Goal: Information Seeking & Learning: Learn about a topic

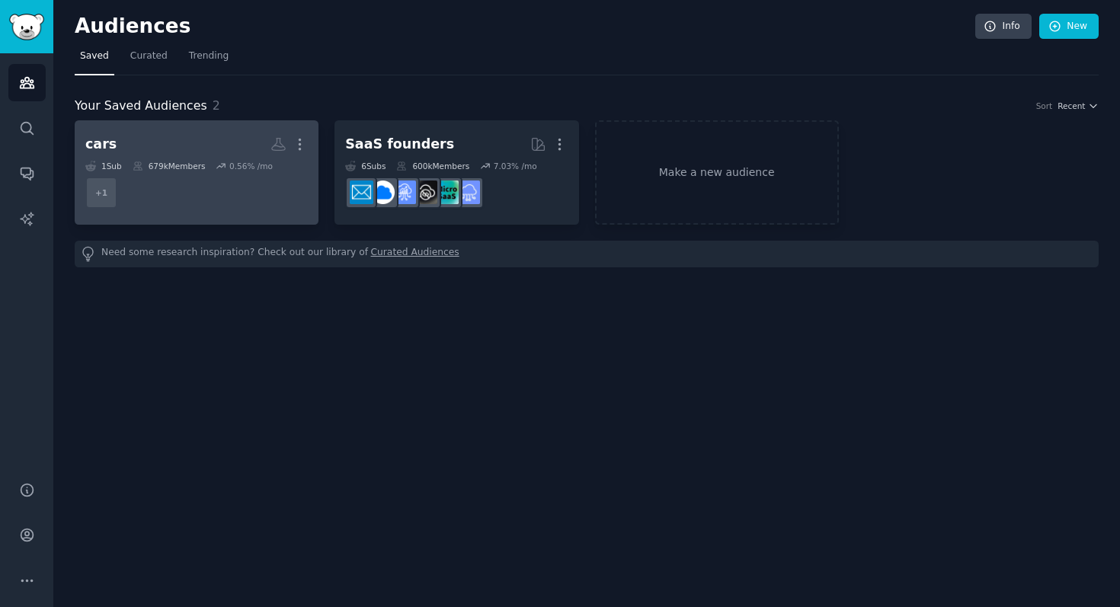
click at [240, 140] on h2 "cars Custom Audience More" at bounding box center [196, 144] width 222 height 27
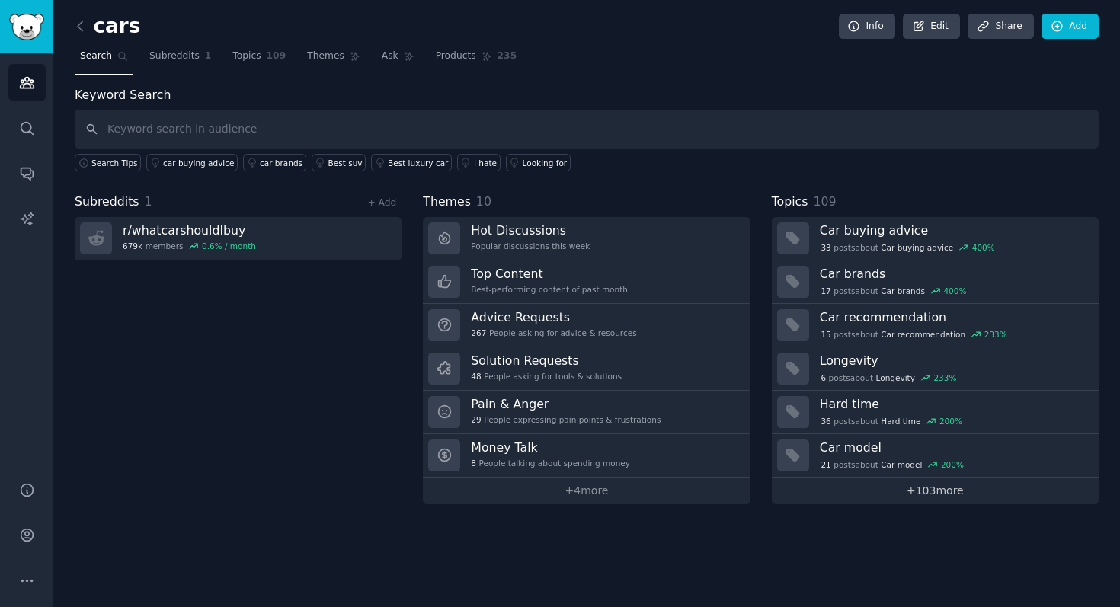
click at [935, 496] on link "+ 103 more" at bounding box center [935, 491] width 327 height 27
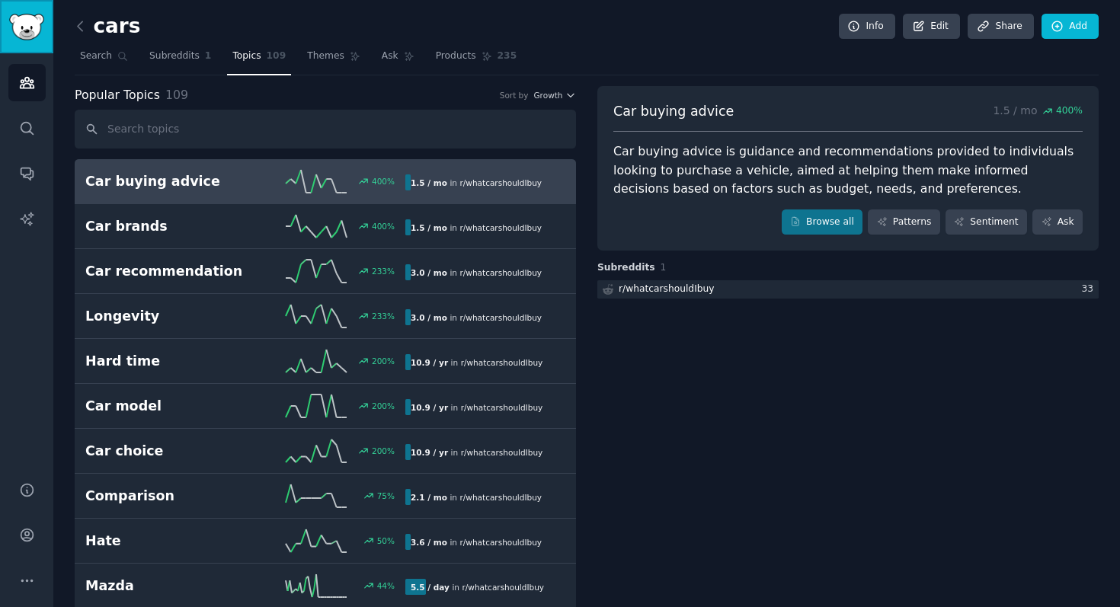
click at [22, 41] on link "Sidebar" at bounding box center [26, 26] width 53 height 53
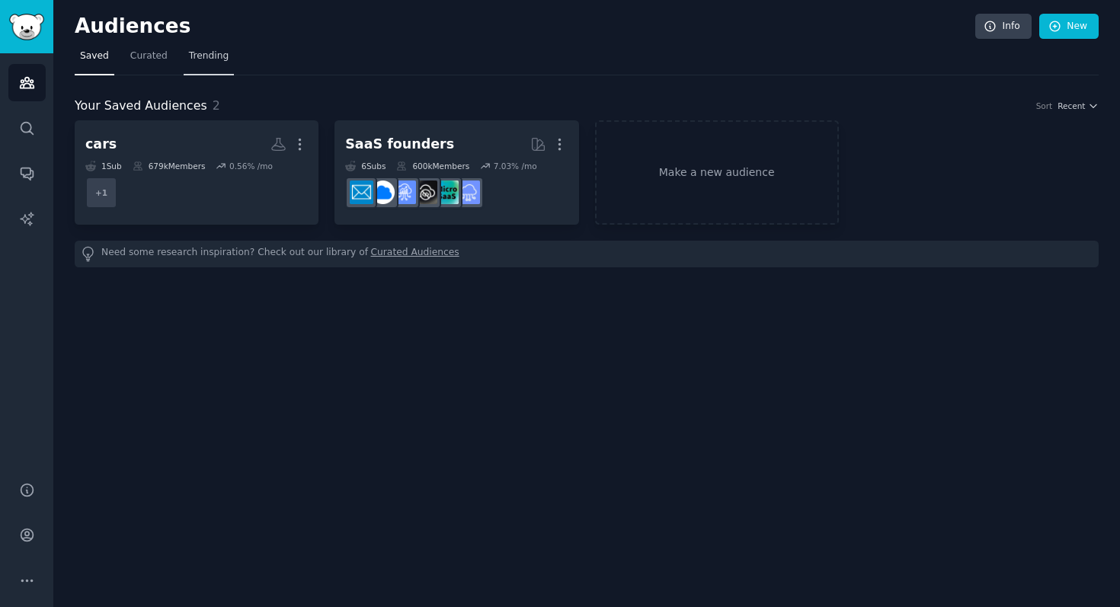
click at [207, 63] on link "Trending" at bounding box center [209, 59] width 50 height 31
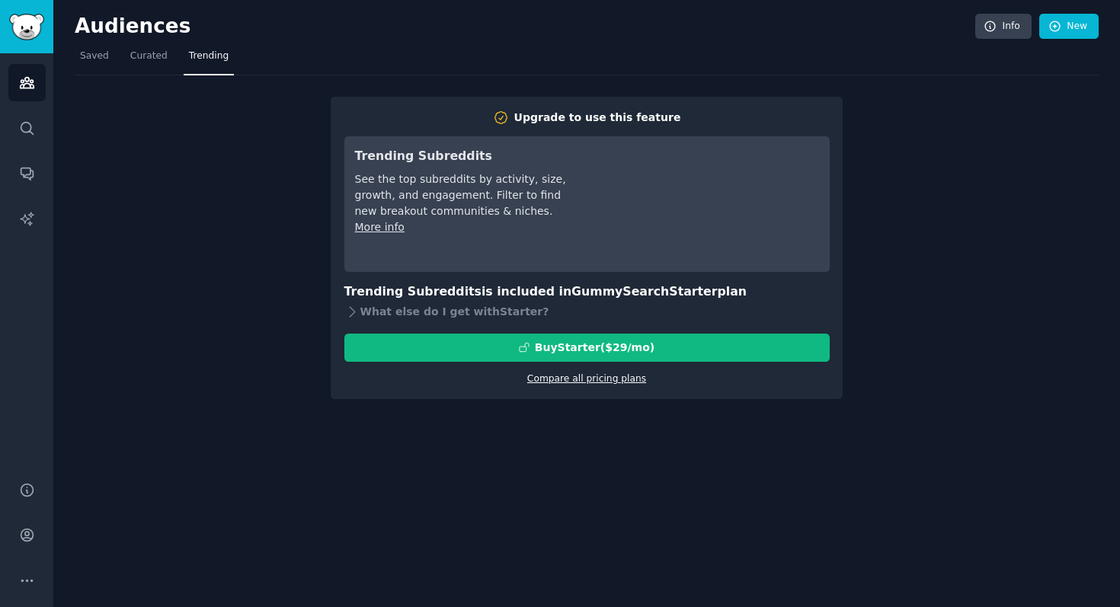
click at [546, 381] on link "Compare all pricing plans" at bounding box center [586, 378] width 119 height 11
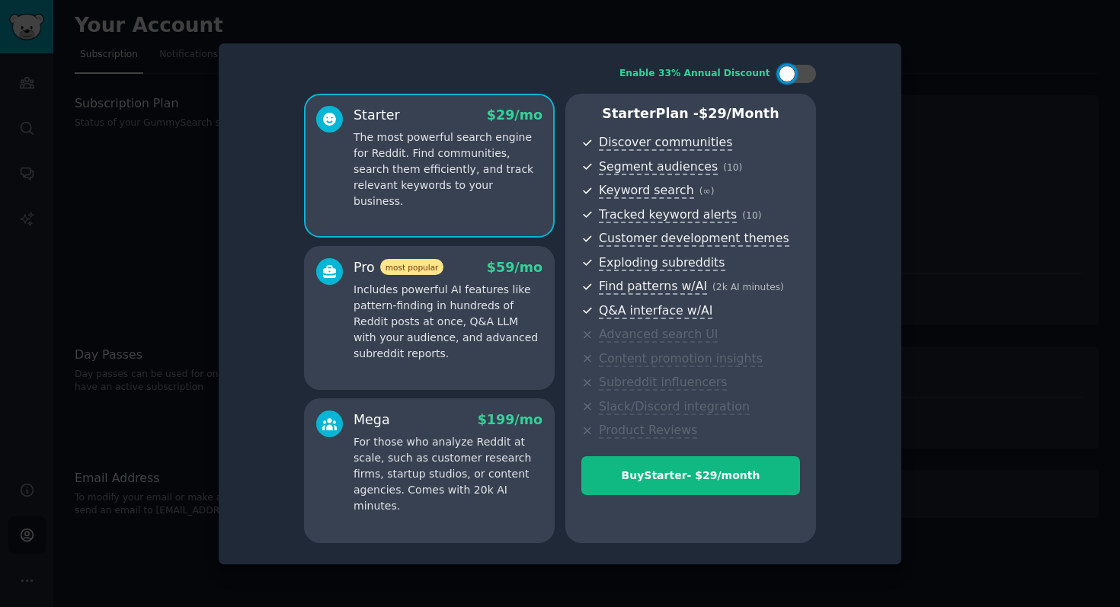
click at [936, 71] on div at bounding box center [560, 303] width 1120 height 607
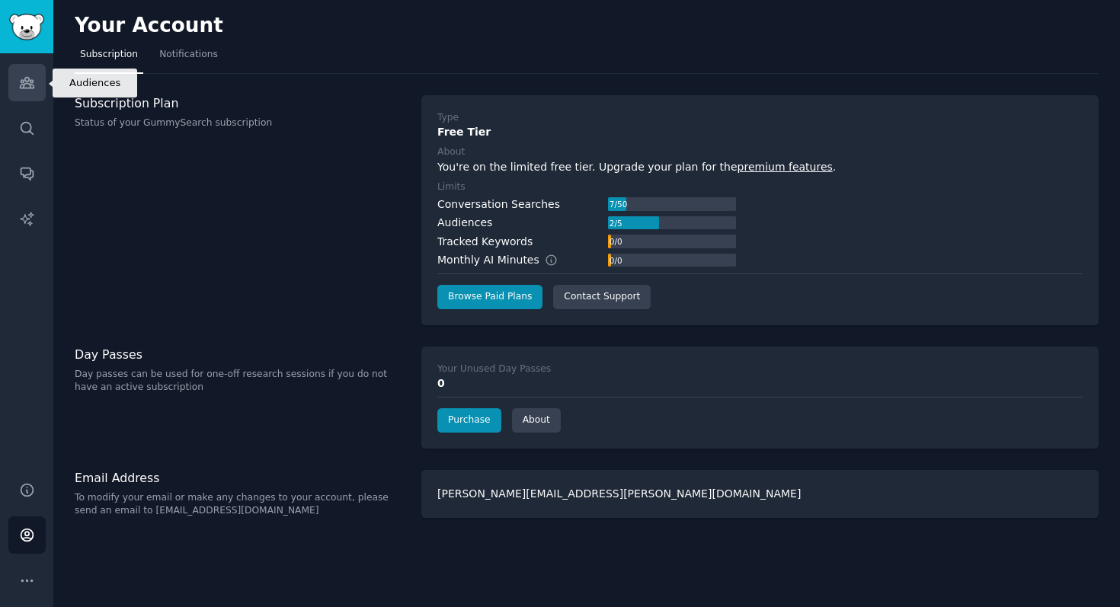
click at [33, 84] on icon "Sidebar" at bounding box center [27, 83] width 16 height 16
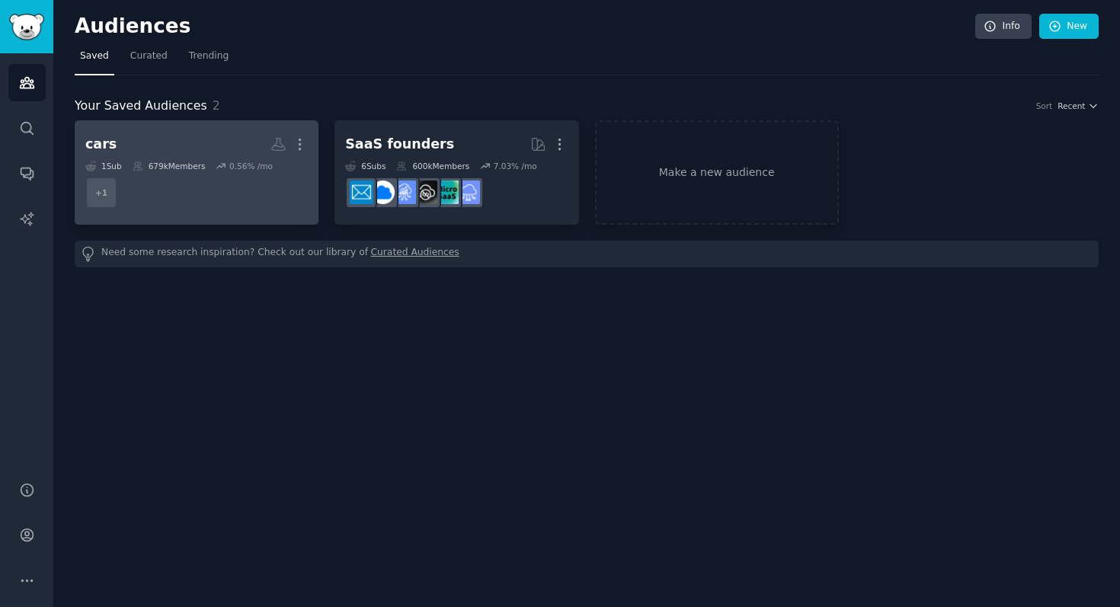
click at [233, 155] on h2 "cars More" at bounding box center [196, 144] width 222 height 27
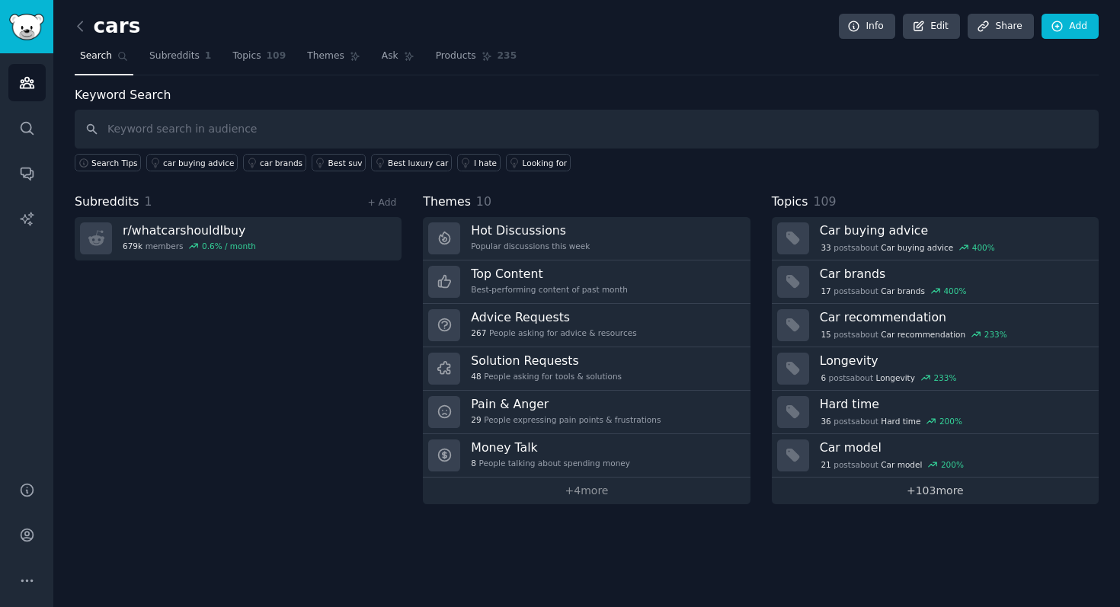
click at [1001, 498] on link "+ 103 more" at bounding box center [935, 491] width 327 height 27
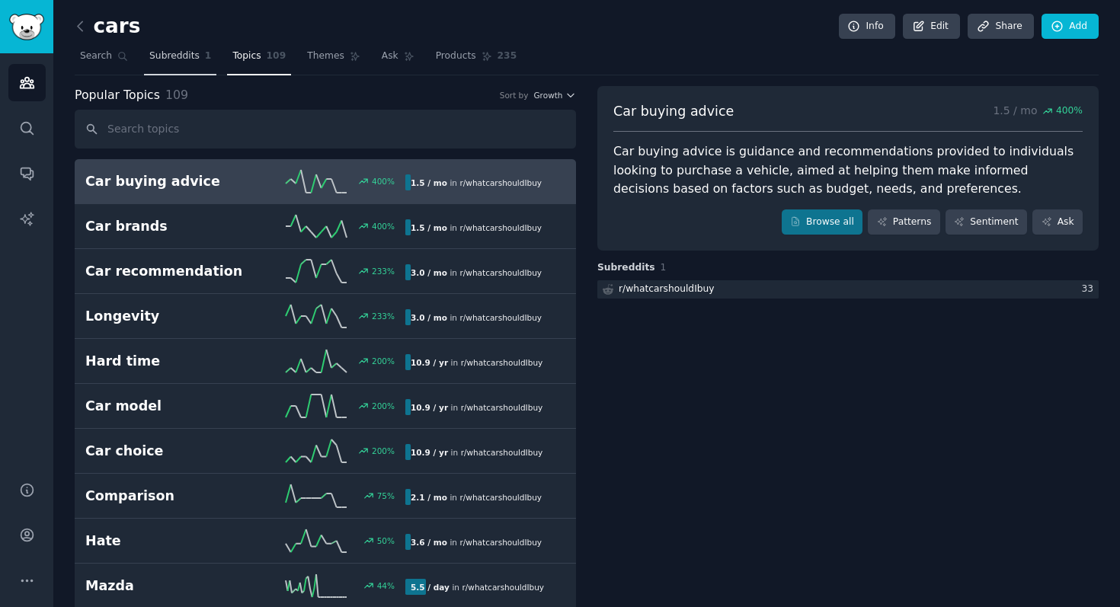
click at [195, 61] on span "Subreddits" at bounding box center [174, 57] width 50 height 14
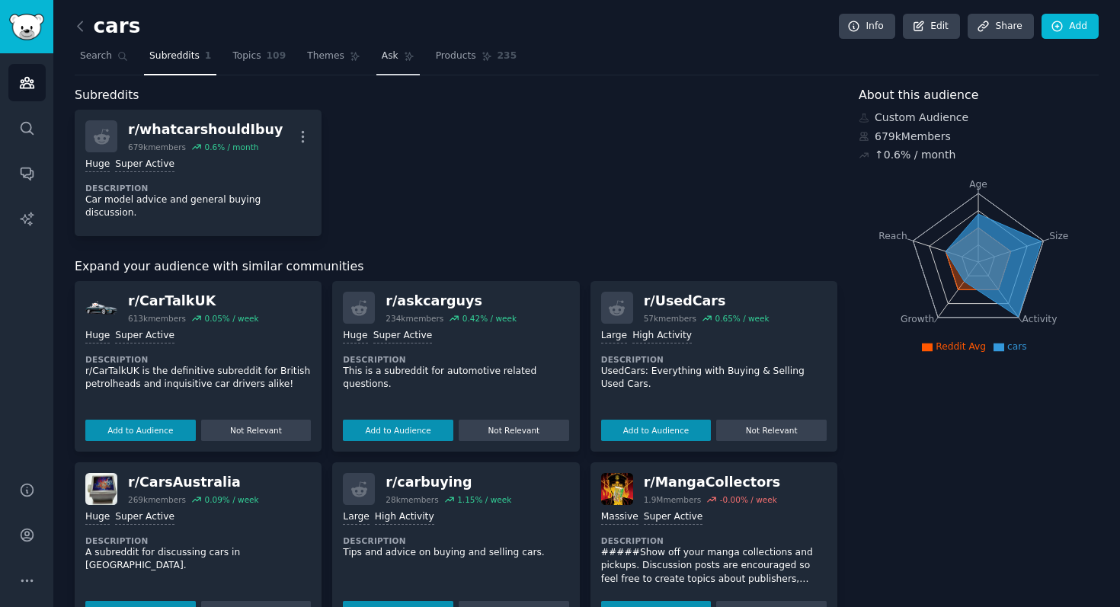
click at [382, 57] on span "Ask" at bounding box center [390, 57] width 17 height 14
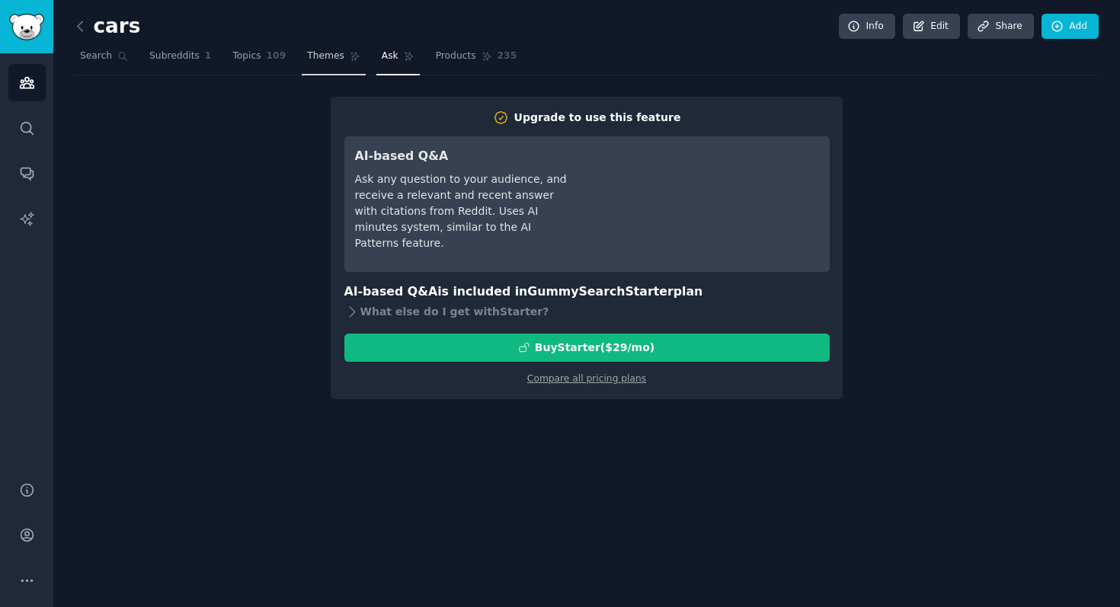
click at [327, 61] on span "Themes" at bounding box center [325, 57] width 37 height 14
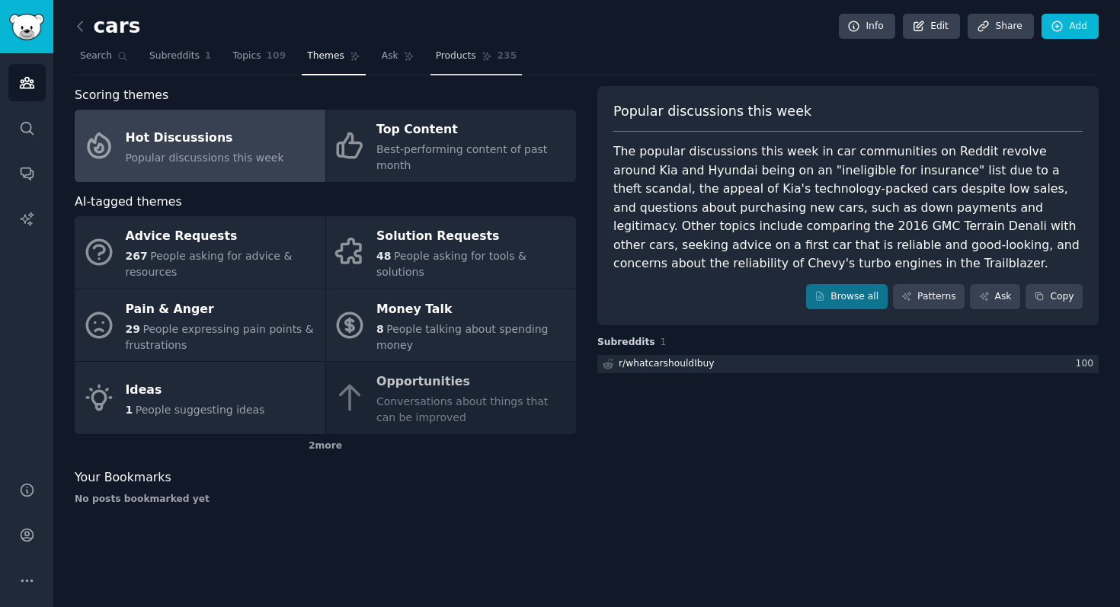
click at [446, 63] on link "Products 235" at bounding box center [475, 59] width 91 height 31
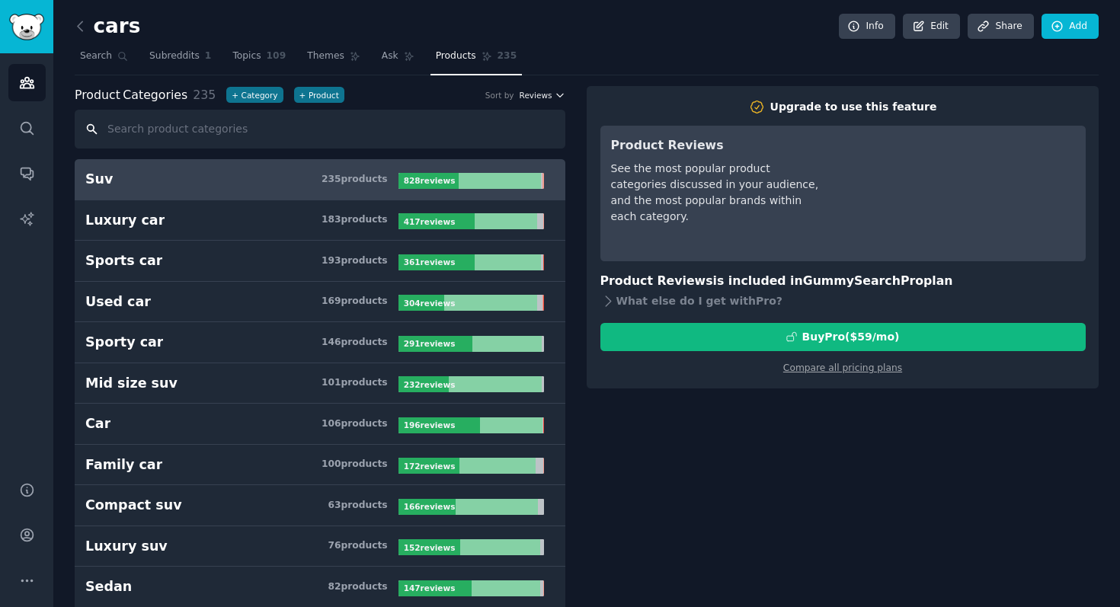
click at [546, 98] on span "Reviews" at bounding box center [536, 95] width 33 height 11
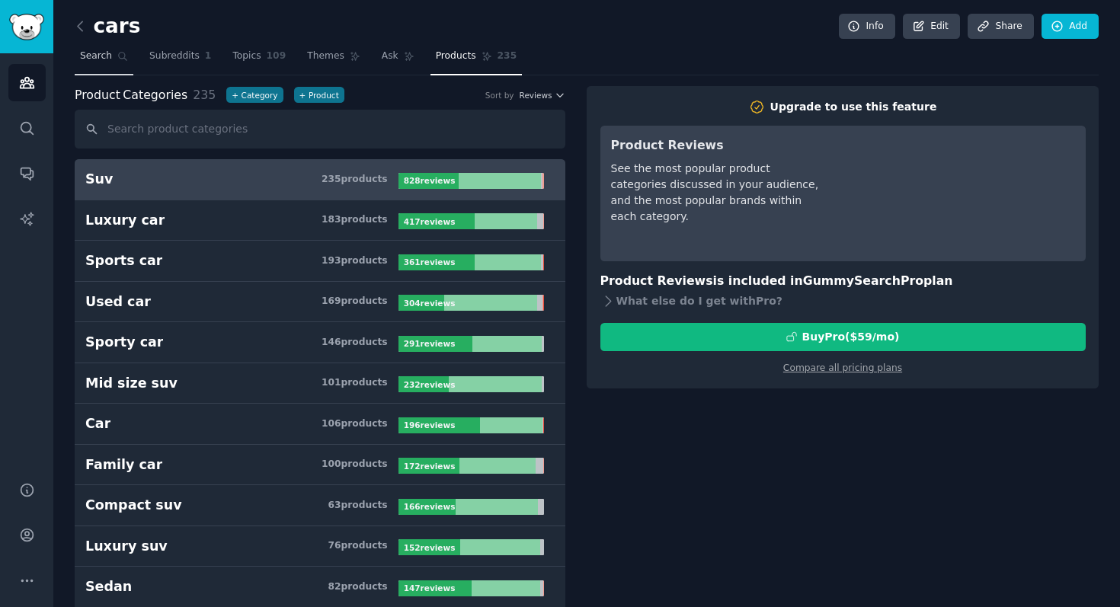
click at [98, 63] on link "Search" at bounding box center [104, 59] width 59 height 31
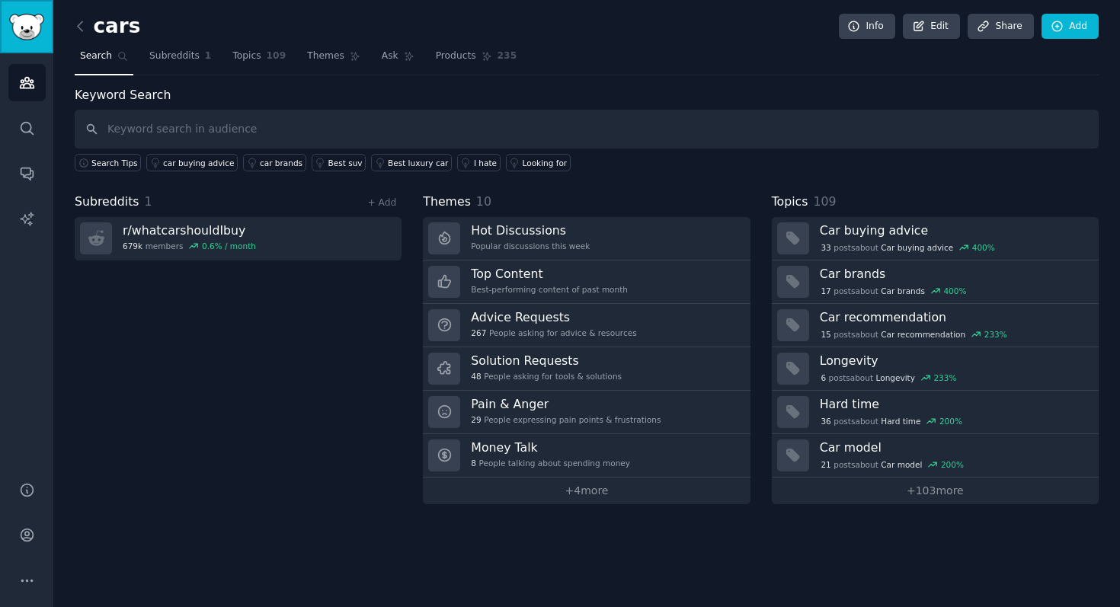
click at [32, 49] on link "Sidebar" at bounding box center [26, 26] width 53 height 53
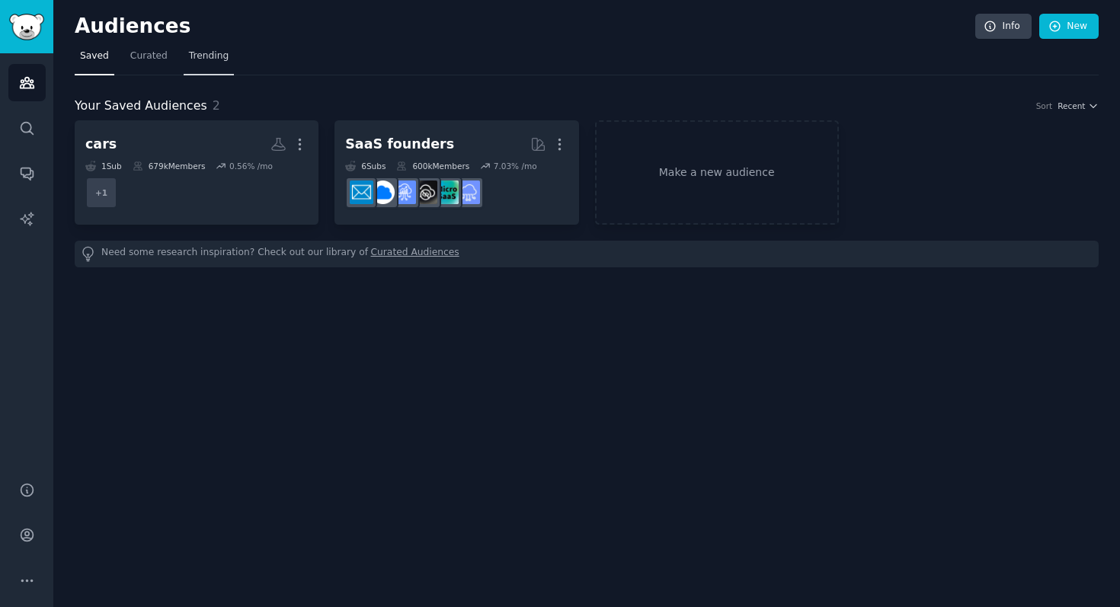
click at [219, 62] on span "Trending" at bounding box center [209, 57] width 40 height 14
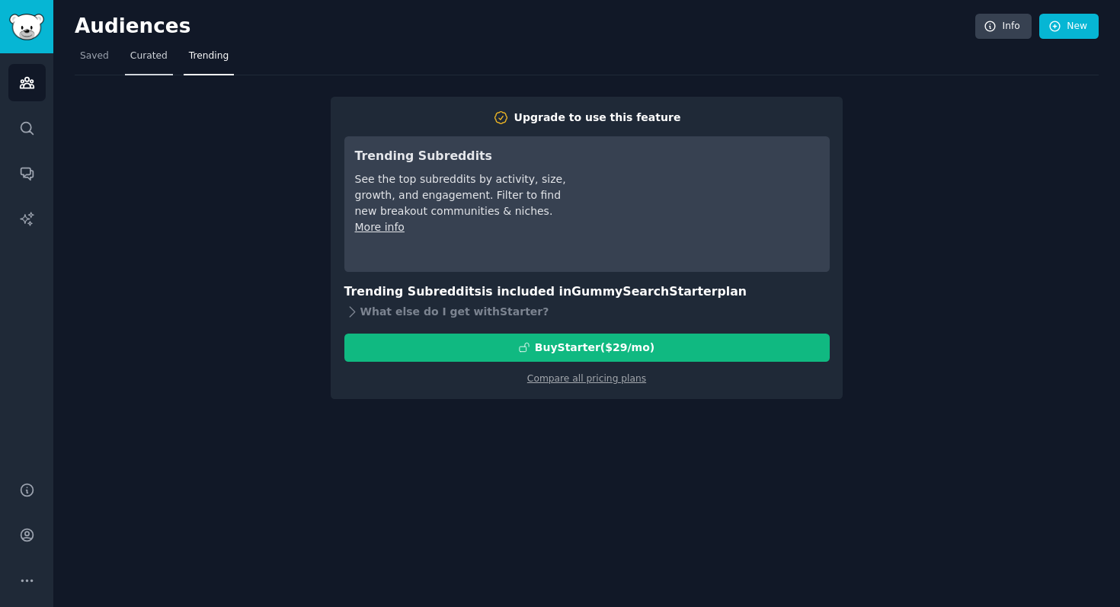
click at [132, 62] on span "Curated" at bounding box center [148, 57] width 37 height 14
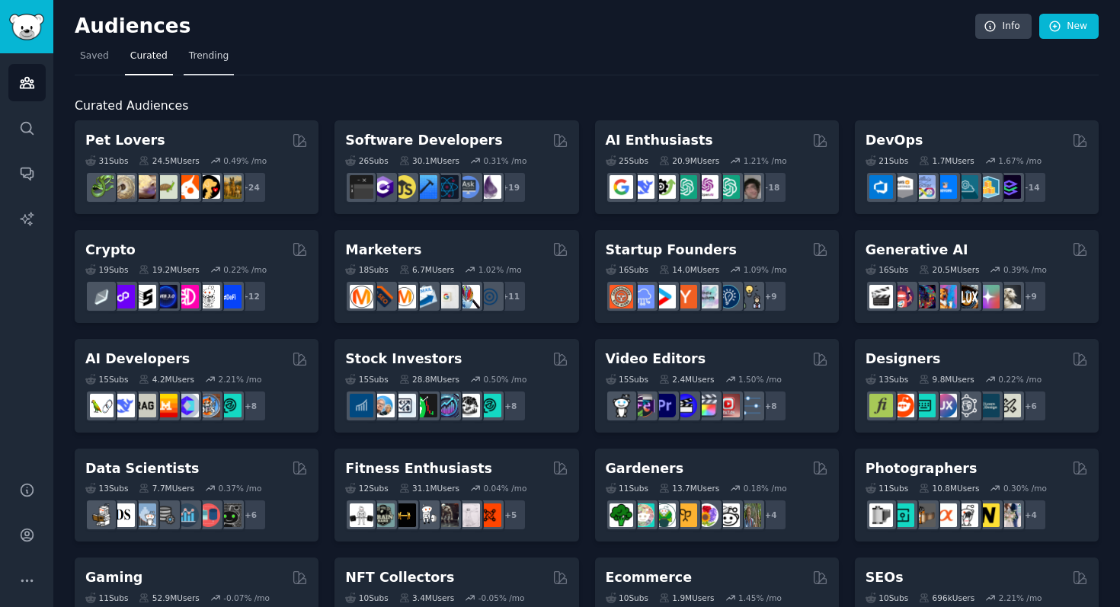
click at [213, 50] on span "Trending" at bounding box center [209, 57] width 40 height 14
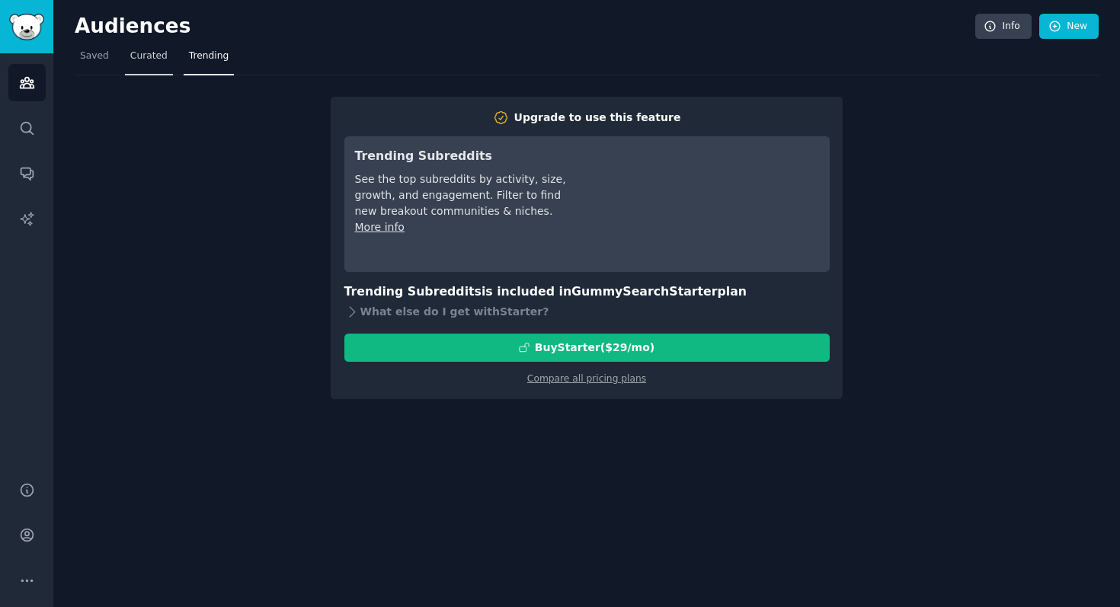
click at [156, 66] on link "Curated" at bounding box center [149, 59] width 48 height 31
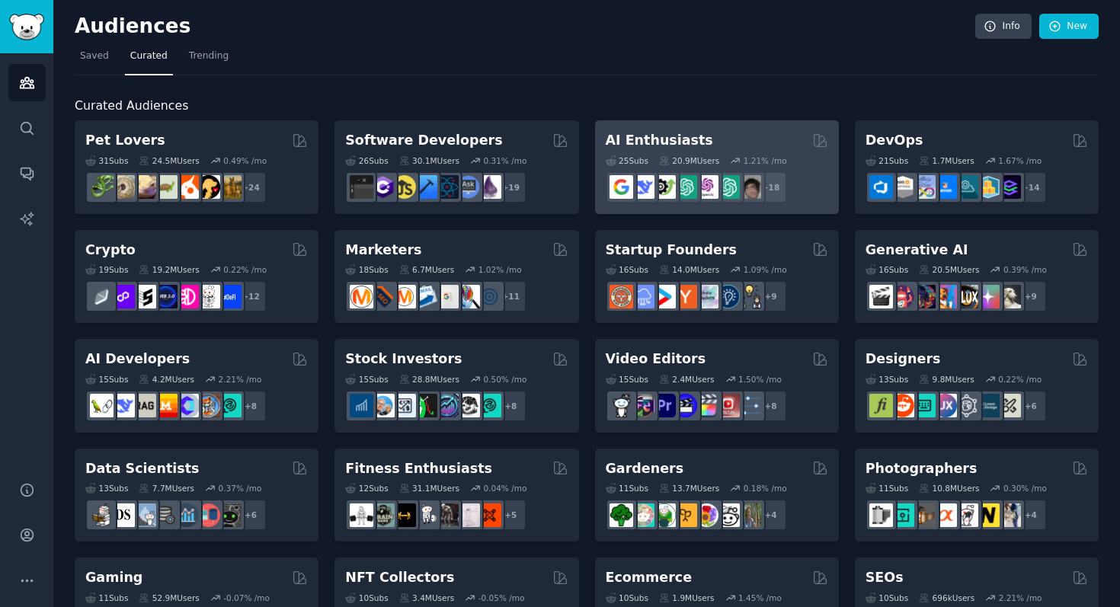
click at [760, 145] on div "AI Enthusiasts" at bounding box center [717, 140] width 222 height 19
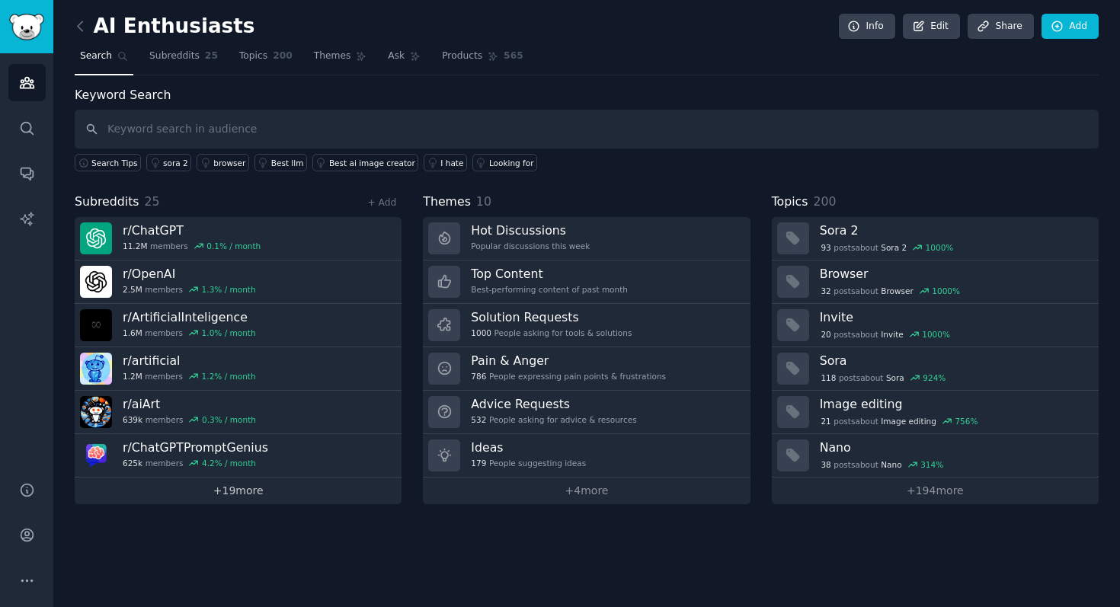
click at [302, 493] on link "+ 19 more" at bounding box center [238, 491] width 327 height 27
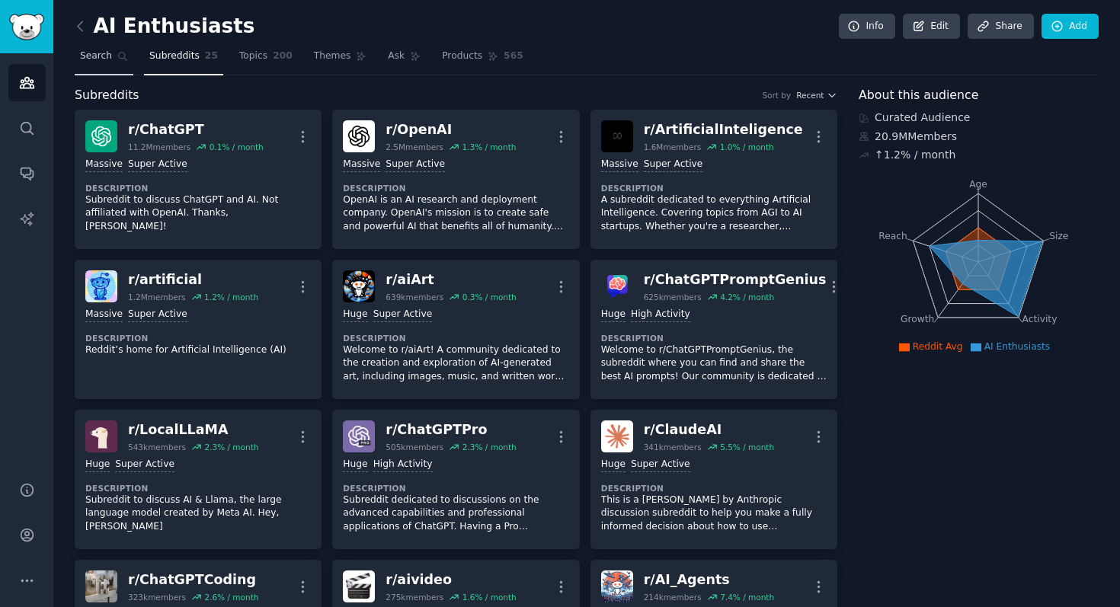
click at [116, 53] on link "Search" at bounding box center [104, 59] width 59 height 31
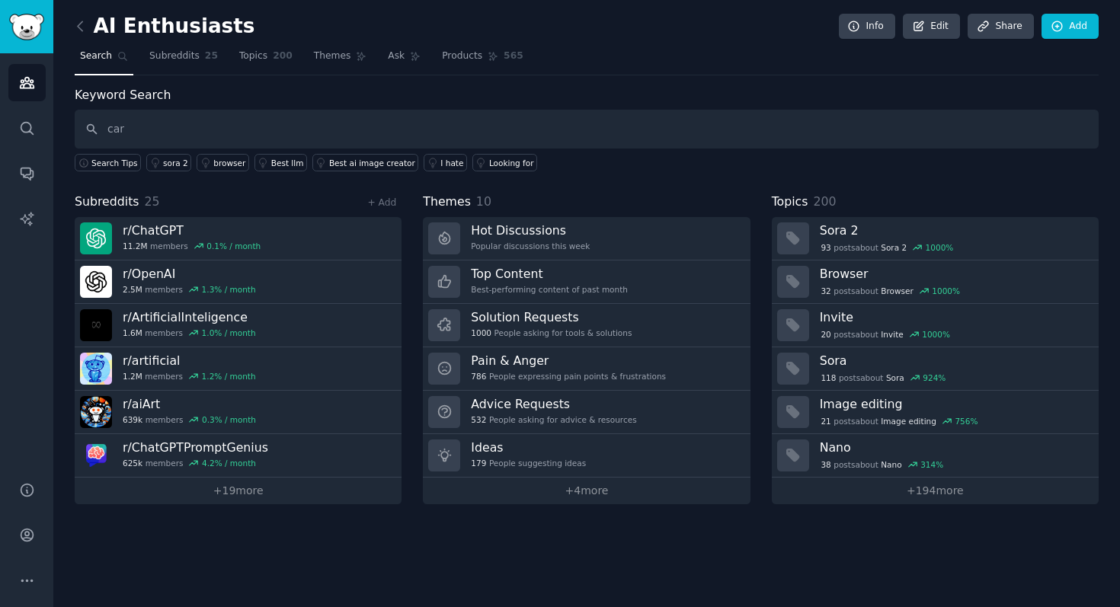
type input "car"
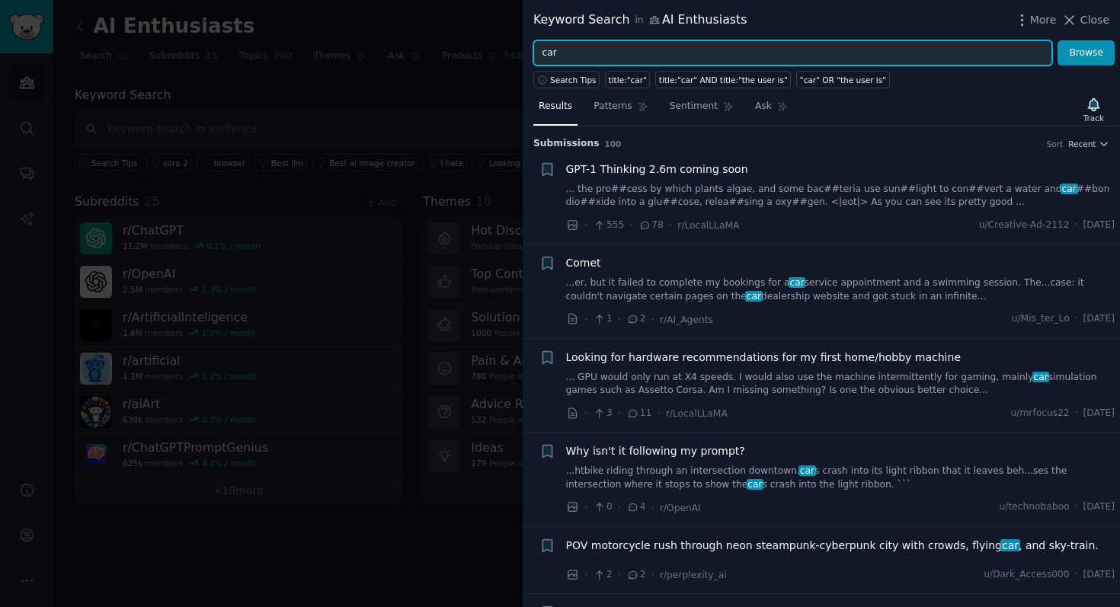
click at [619, 50] on input "car" at bounding box center [792, 53] width 519 height 26
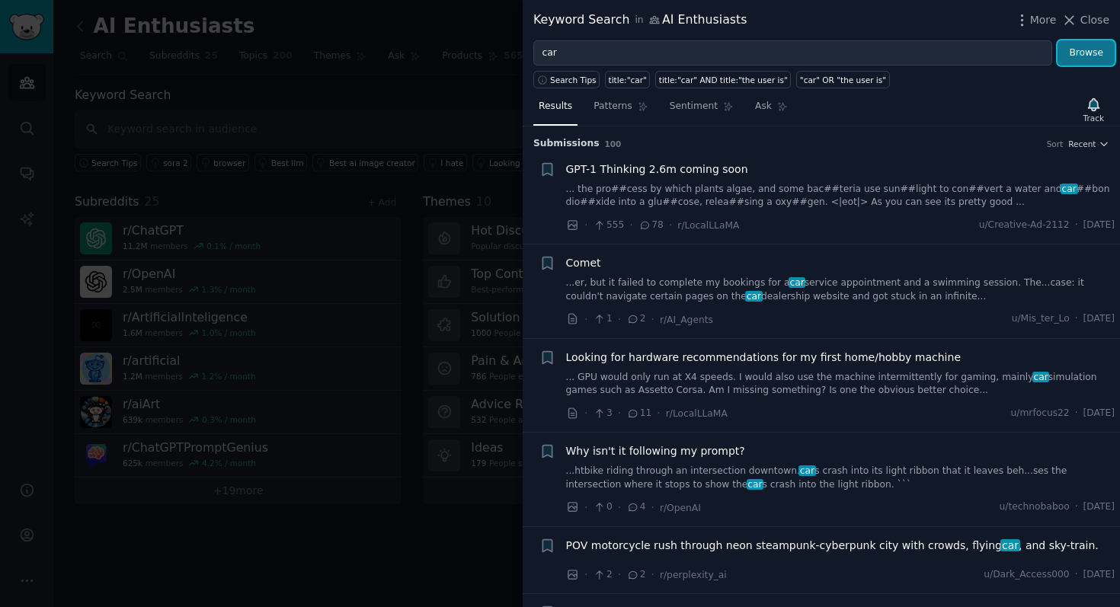
click at [1092, 57] on button "Browse" at bounding box center [1085, 53] width 57 height 26
click at [638, 83] on div "title:"car"" at bounding box center [628, 80] width 38 height 11
type input "title:"car""
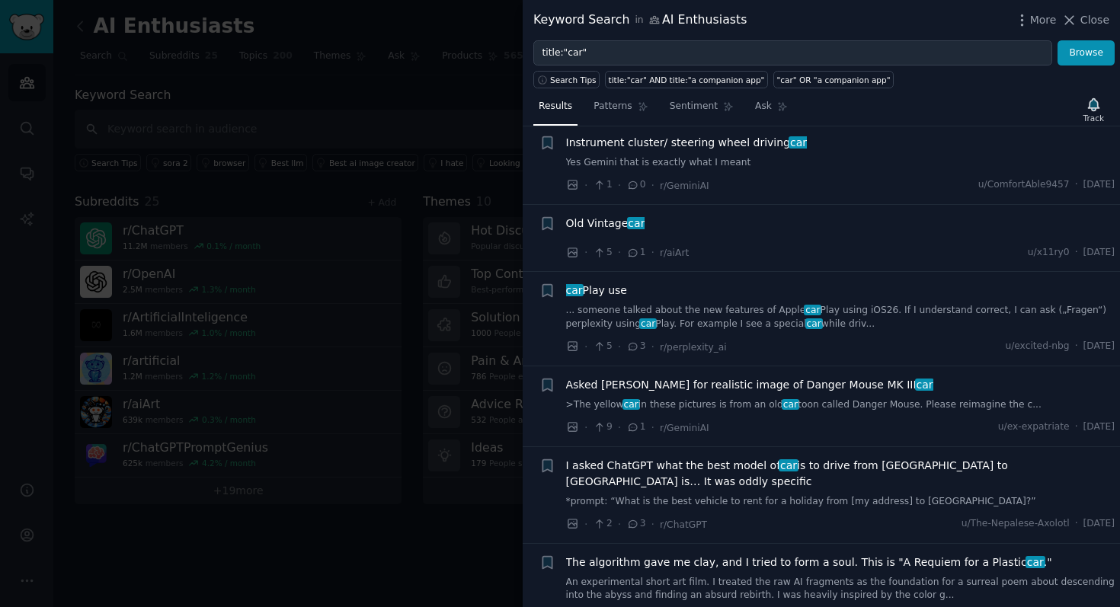
scroll to position [1124, 0]
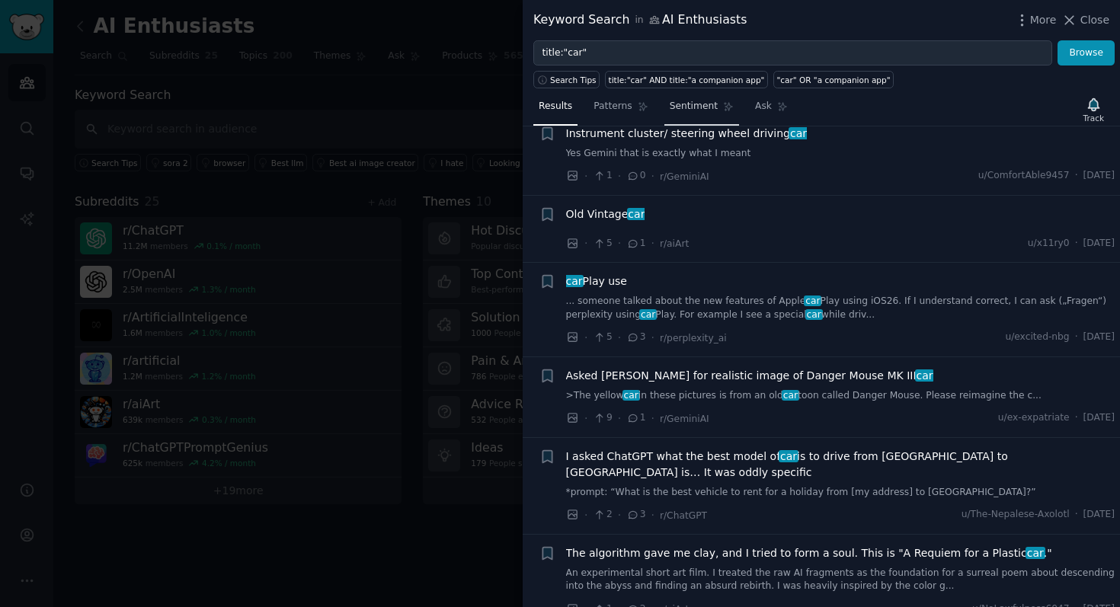
click at [690, 102] on span "Sentiment" at bounding box center [694, 107] width 48 height 14
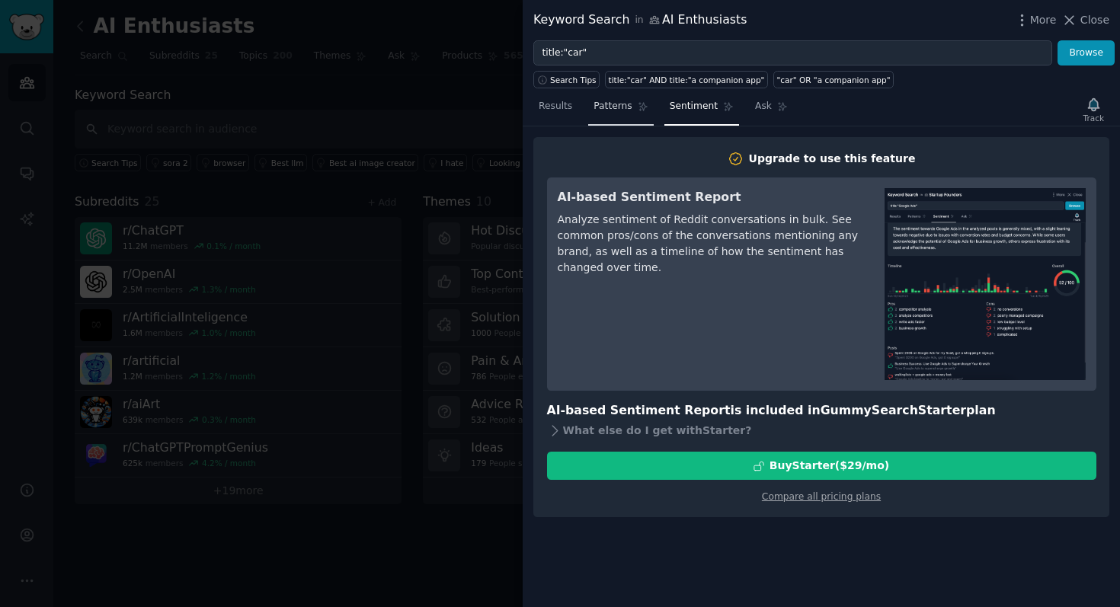
click at [627, 107] on span "Patterns" at bounding box center [613, 107] width 38 height 14
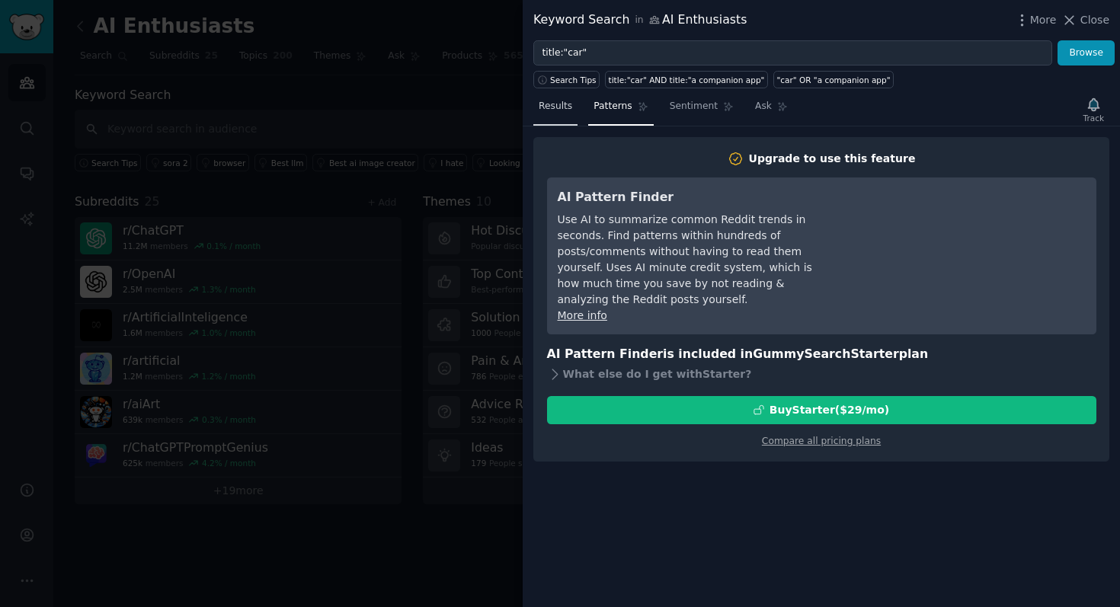
click at [560, 108] on span "Results" at bounding box center [556, 107] width 34 height 14
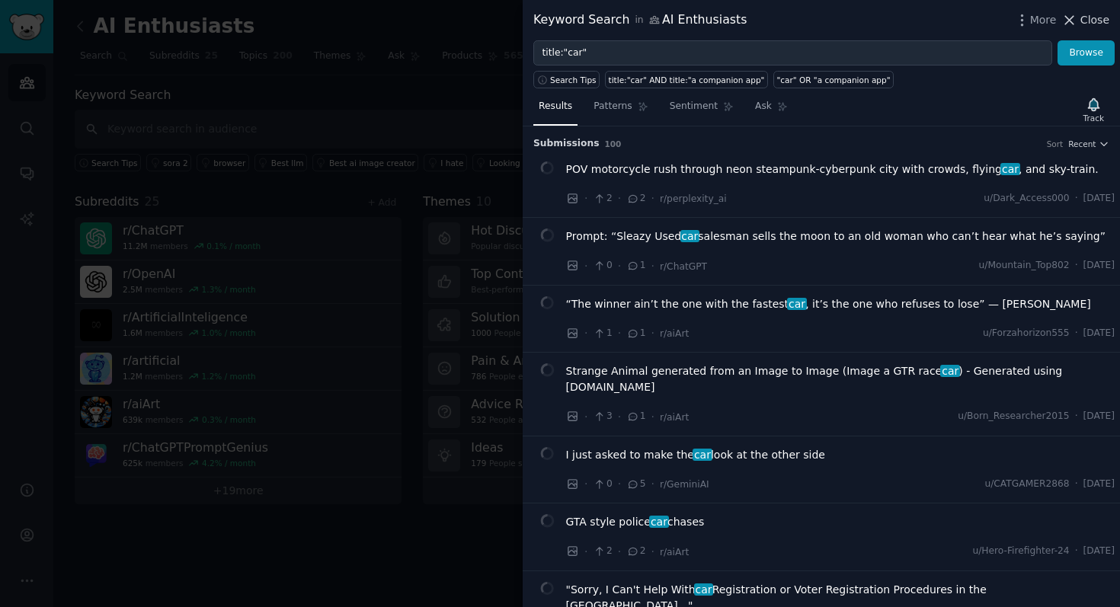
click at [1088, 16] on span "Close" at bounding box center [1094, 20] width 29 height 16
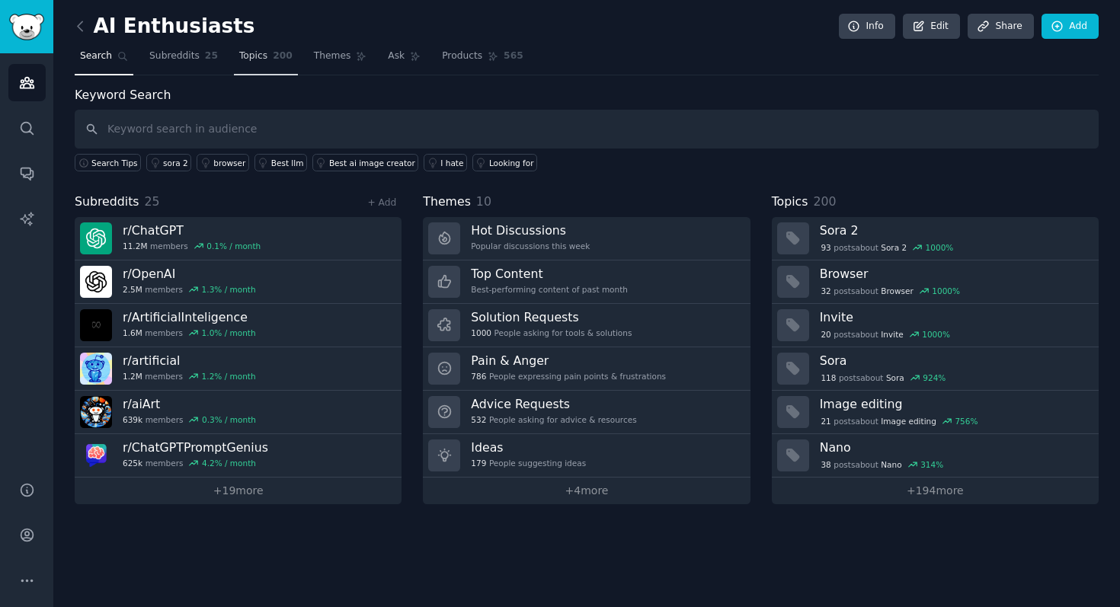
click at [234, 59] on link "Topics 200" at bounding box center [266, 59] width 64 height 31
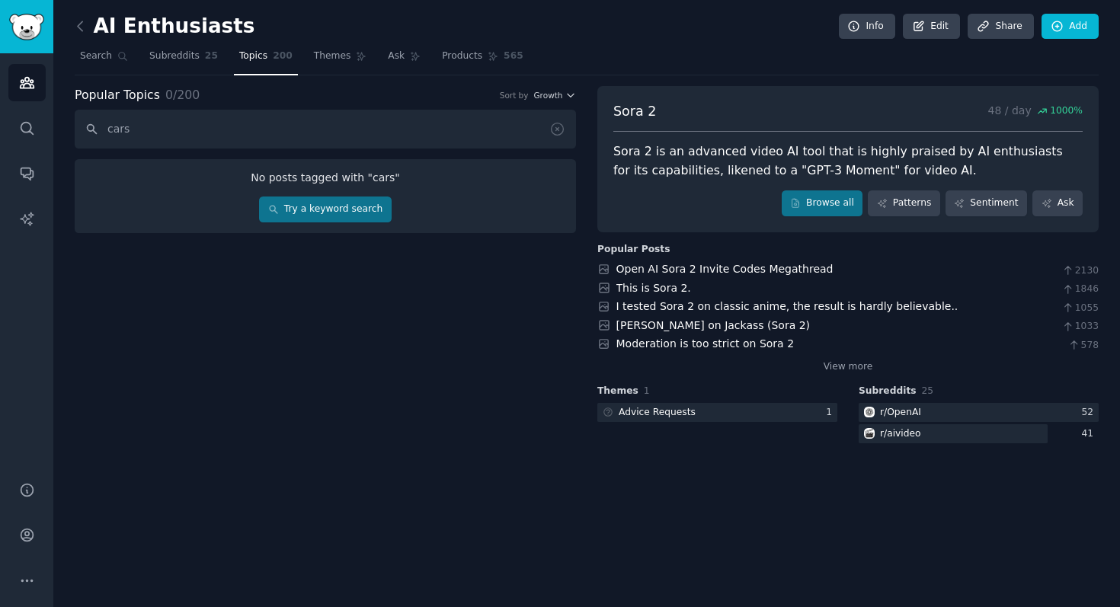
type input "cars"
click at [286, 202] on link "Try a keyword search" at bounding box center [325, 210] width 132 height 26
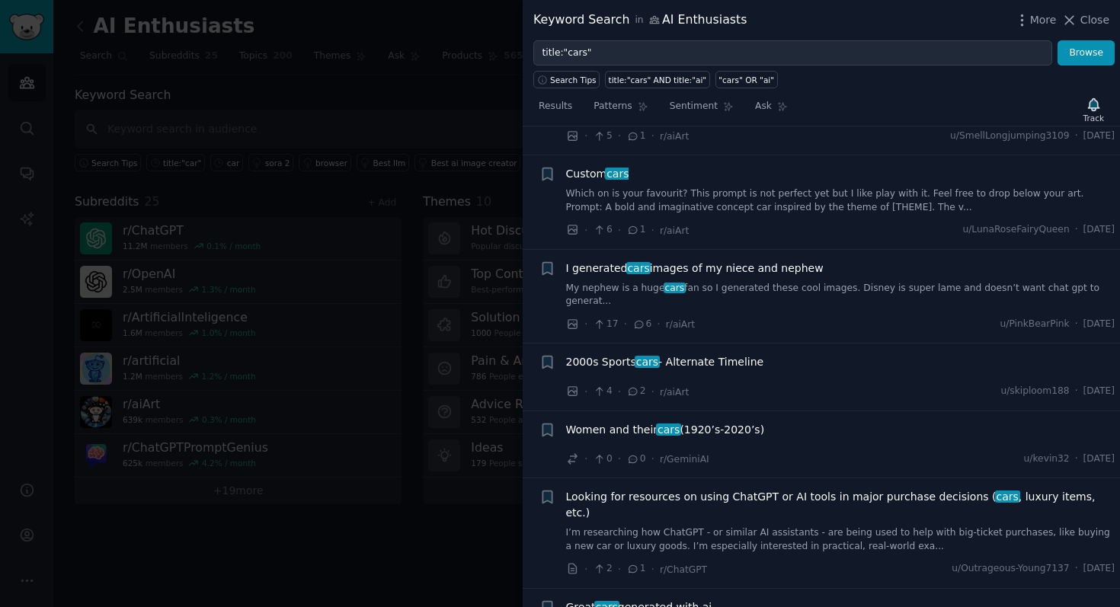
scroll to position [1409, 0]
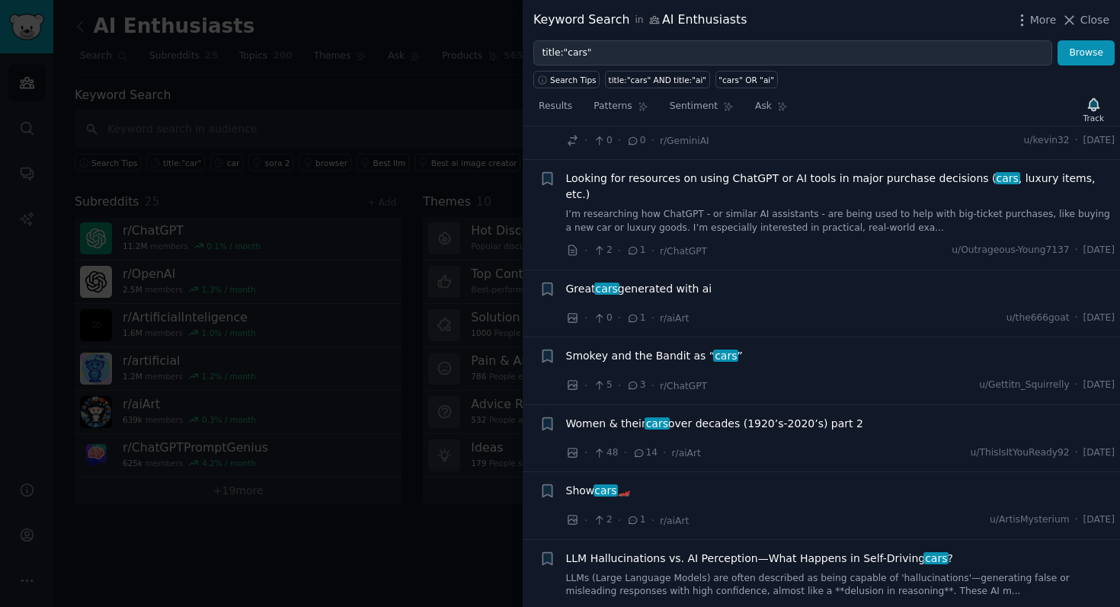
click at [654, 418] on span "cars" at bounding box center [657, 424] width 25 height 12
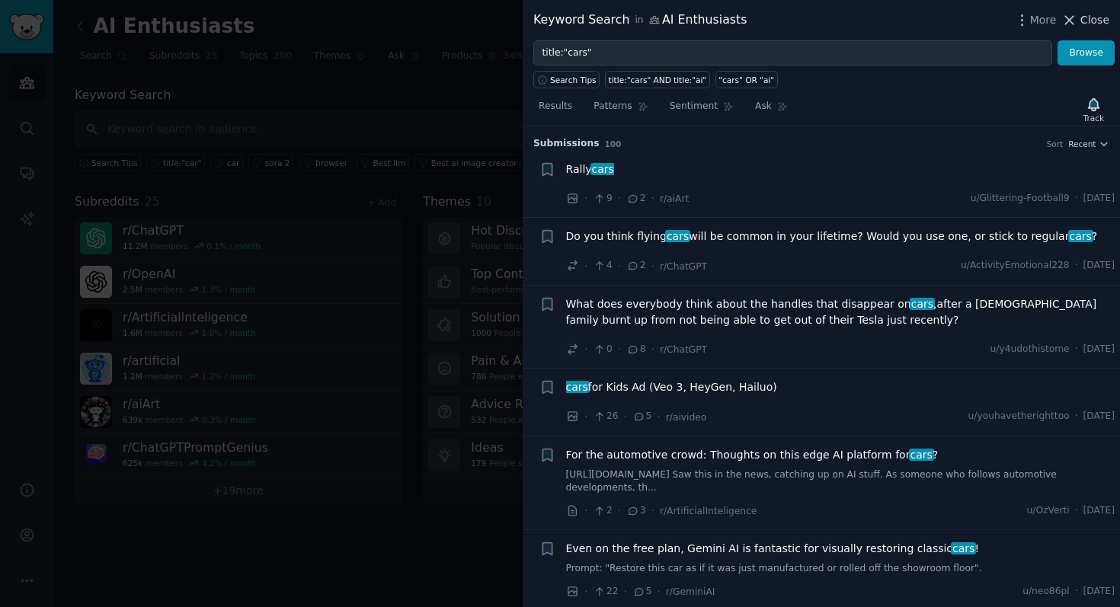
click at [1074, 23] on icon at bounding box center [1070, 20] width 8 height 8
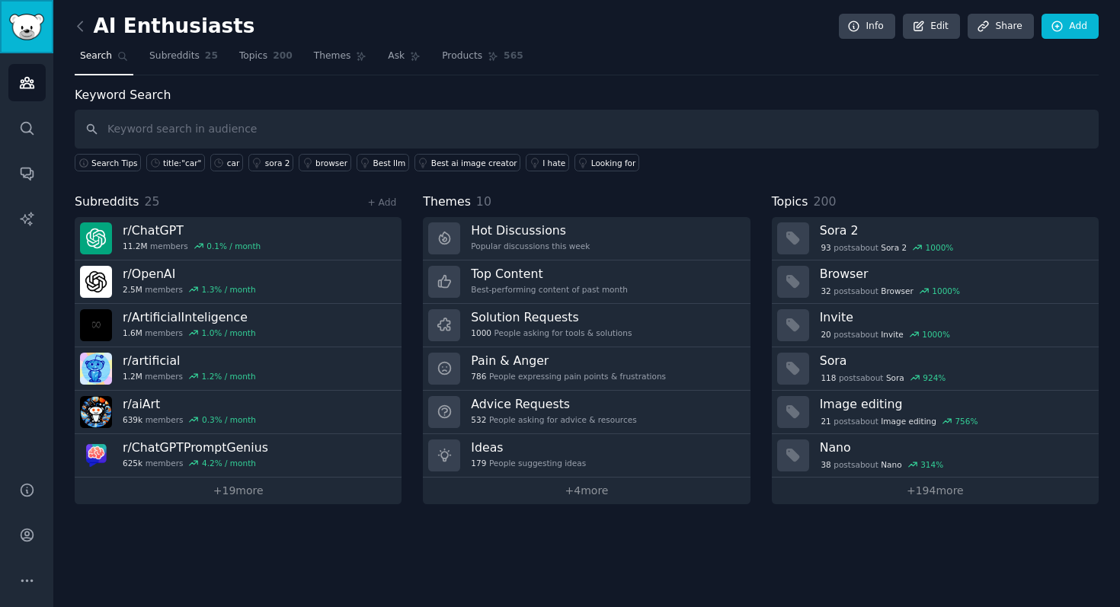
click at [27, 50] on link "Sidebar" at bounding box center [26, 26] width 53 height 53
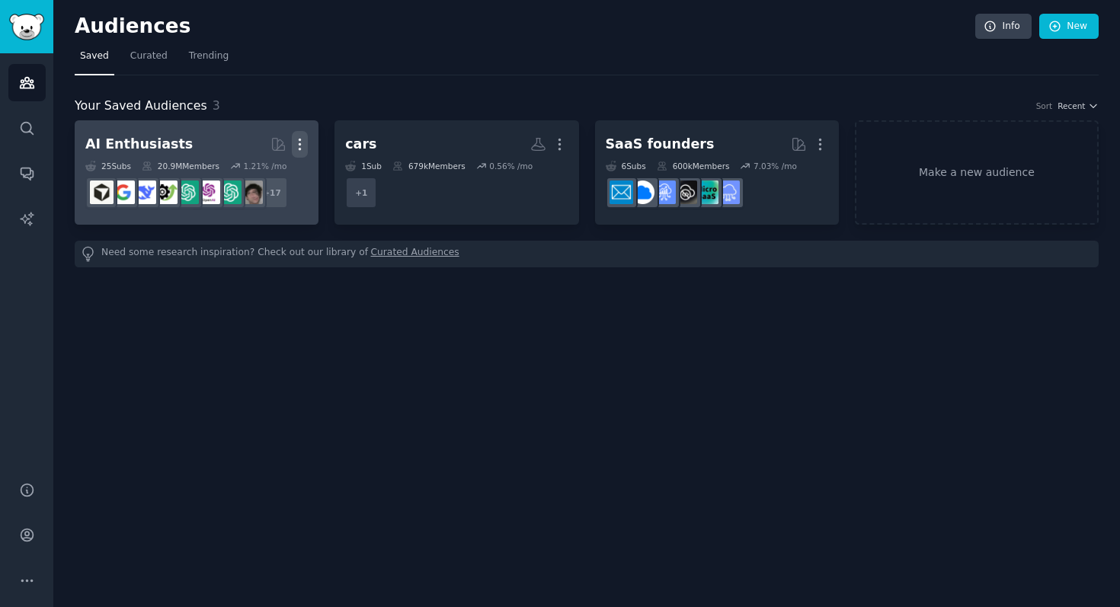
click at [303, 146] on icon "button" at bounding box center [300, 144] width 16 height 16
click at [270, 180] on p "Delete" at bounding box center [258, 176] width 35 height 16
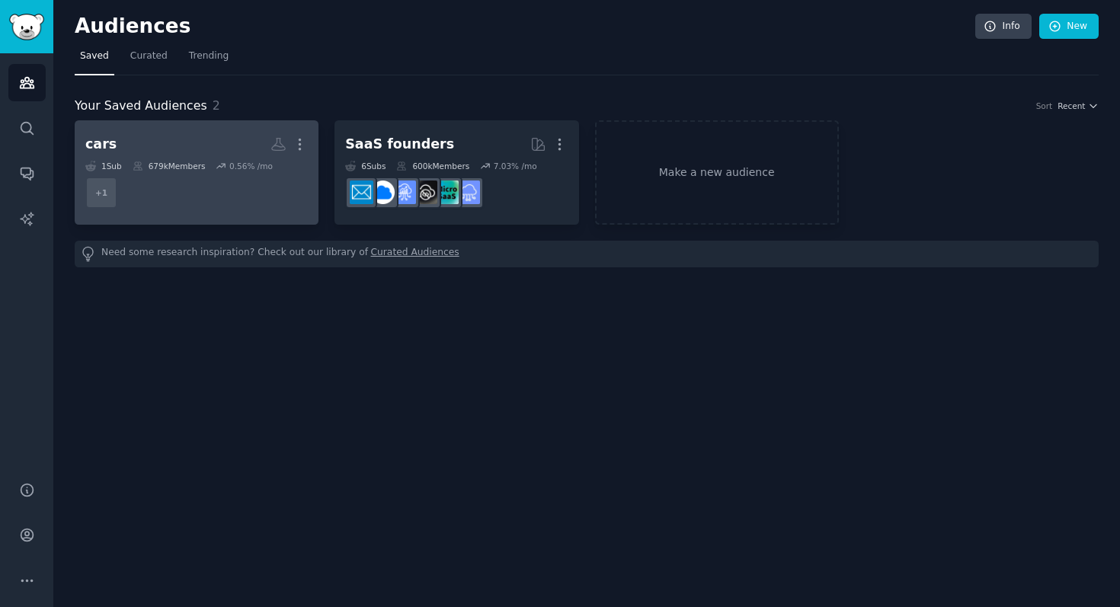
click at [215, 146] on h2 "cars More" at bounding box center [196, 144] width 222 height 27
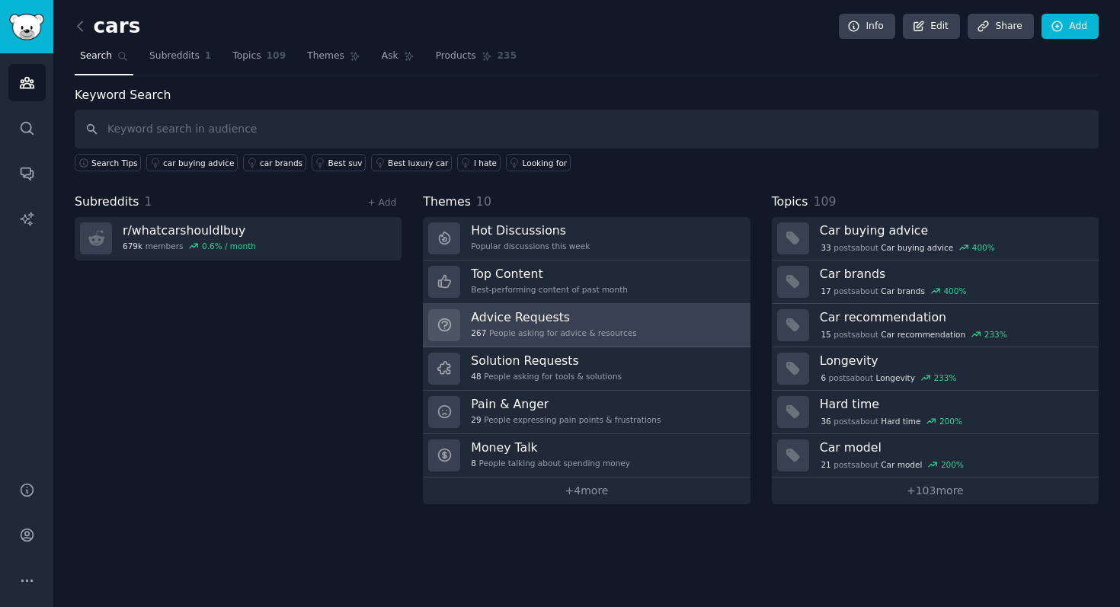
click at [622, 318] on h3 "Advice Requests" at bounding box center [553, 317] width 165 height 16
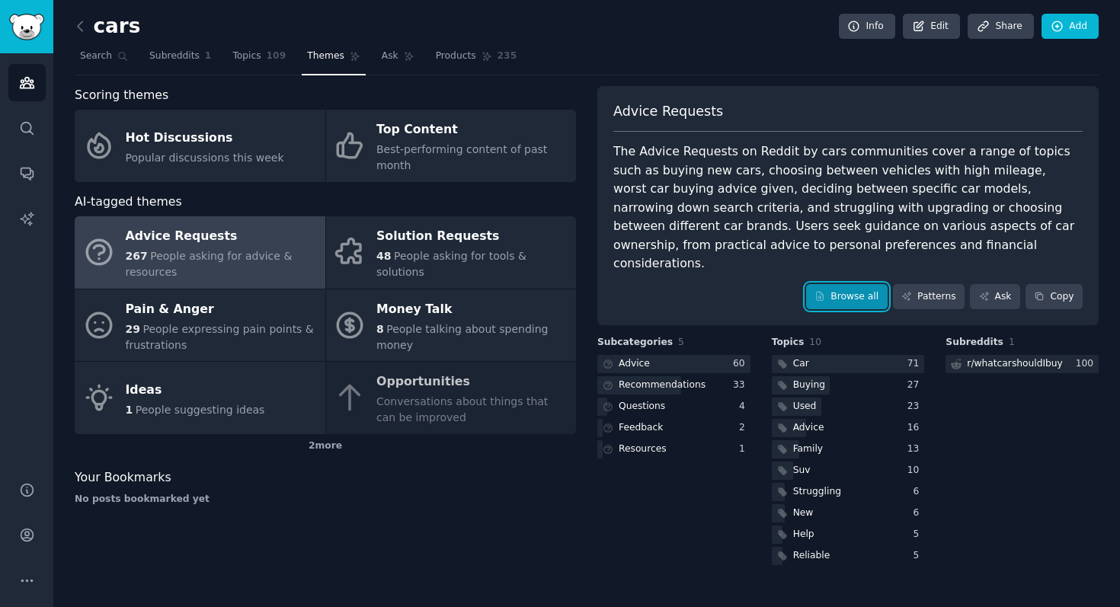
click at [853, 284] on link "Browse all" at bounding box center [847, 297] width 82 height 26
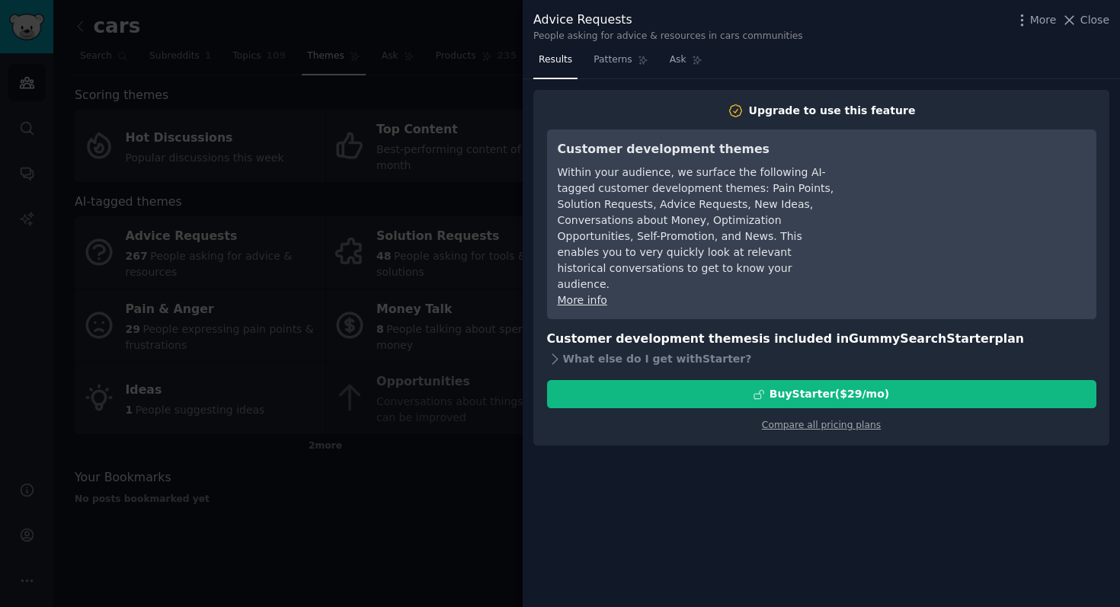
click at [469, 32] on div at bounding box center [560, 303] width 1120 height 607
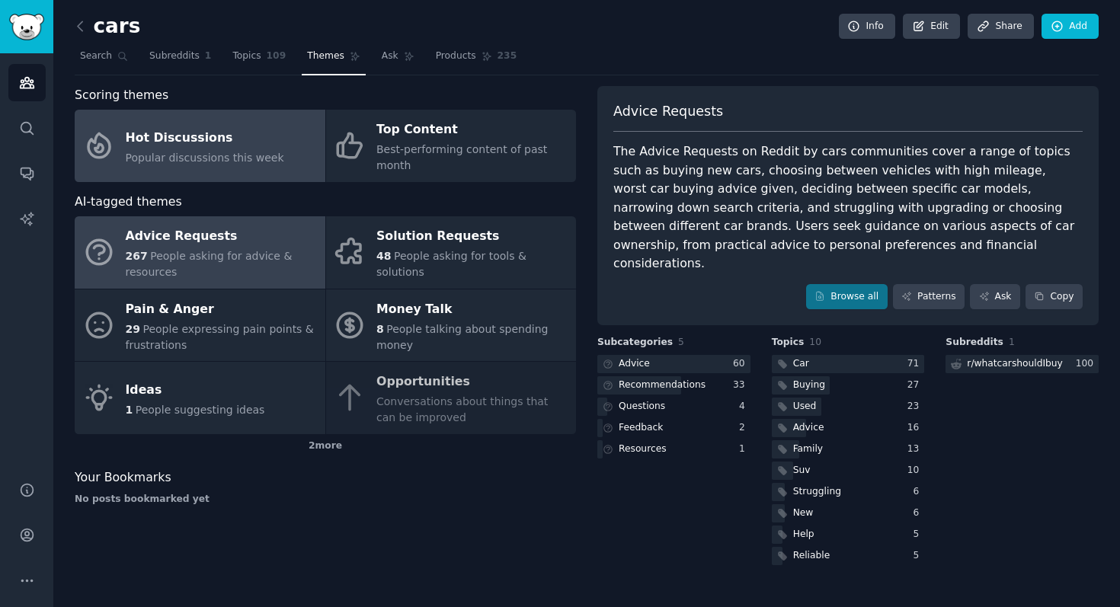
click at [206, 126] on div "Hot Discussions" at bounding box center [205, 138] width 158 height 24
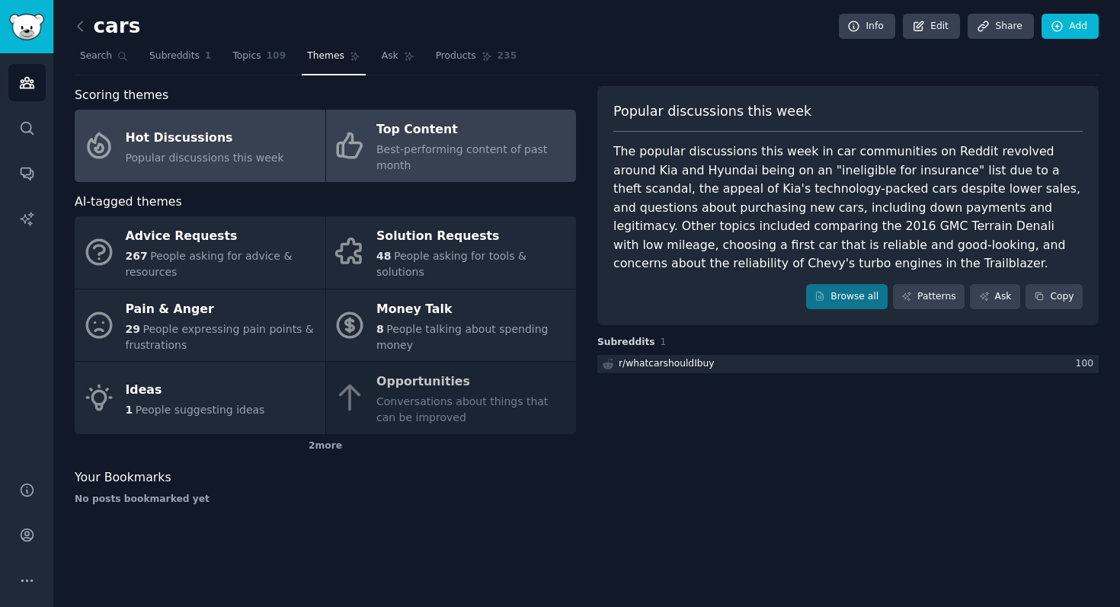
click at [441, 120] on div "Top Content" at bounding box center [472, 130] width 192 height 24
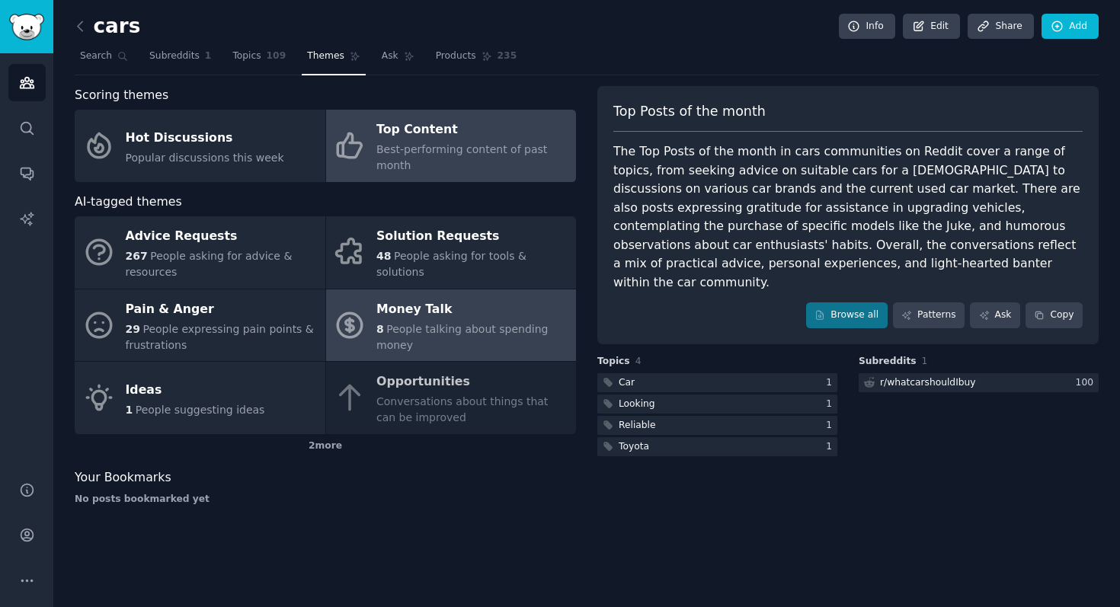
click at [459, 347] on div "8 People talking about spending money" at bounding box center [472, 338] width 192 height 32
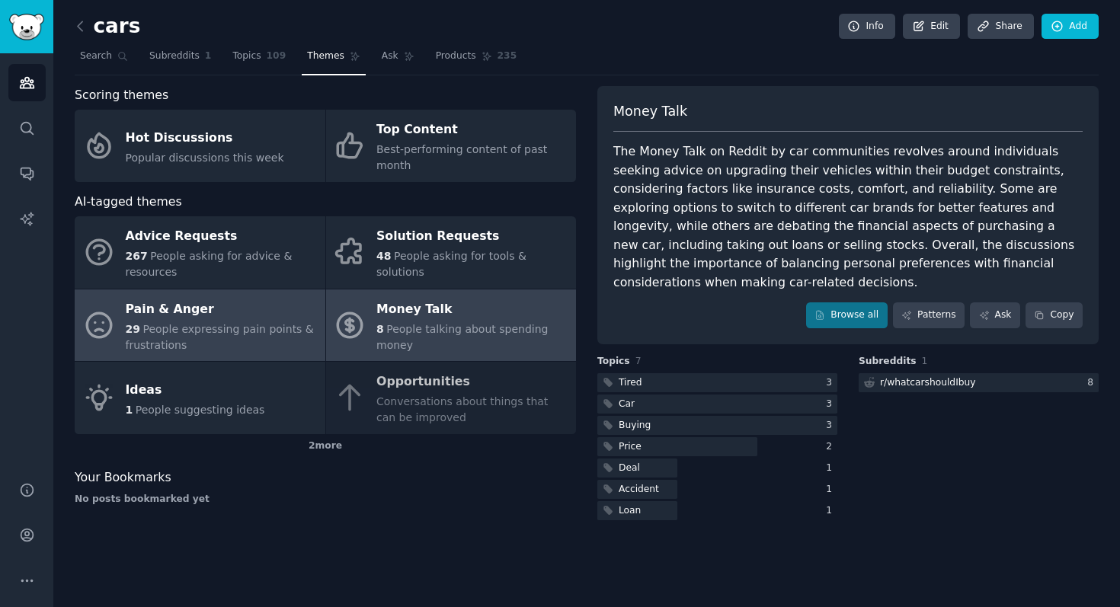
click at [261, 331] on span "People expressing pain points & frustrations" at bounding box center [220, 337] width 188 height 28
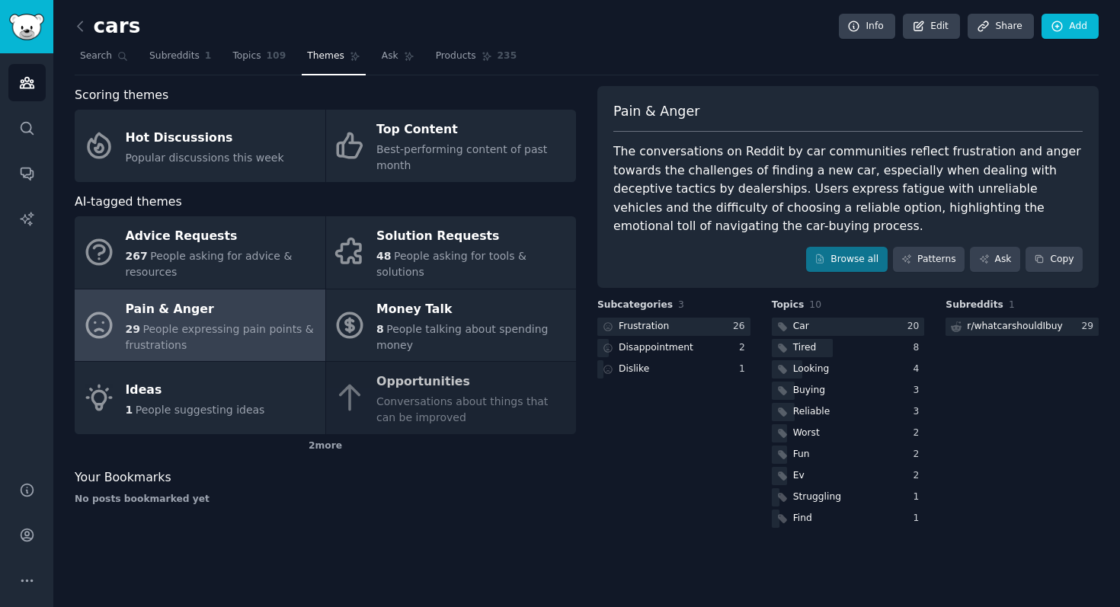
drag, startPoint x: 617, startPoint y: 117, endPoint x: 683, endPoint y: 222, distance: 124.9
click at [684, 222] on div "Pain & [PERSON_NAME] The conversations on Reddit by car communities reflect fru…" at bounding box center [847, 187] width 501 height 203
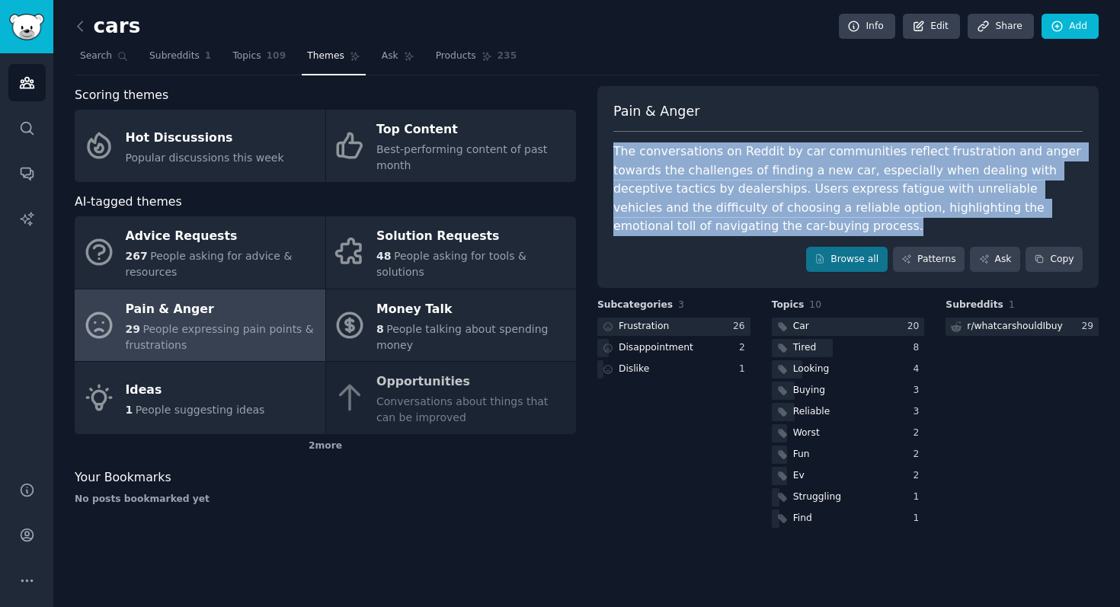
drag, startPoint x: 683, startPoint y: 222, endPoint x: 616, endPoint y: 152, distance: 97.5
click at [616, 152] on div "The conversations on Reddit by car communities reflect frustration and anger to…" at bounding box center [847, 189] width 469 height 94
copy div "The conversations on Reddit by car communities reflect frustration and anger to…"
click at [78, 26] on icon at bounding box center [80, 25] width 5 height 9
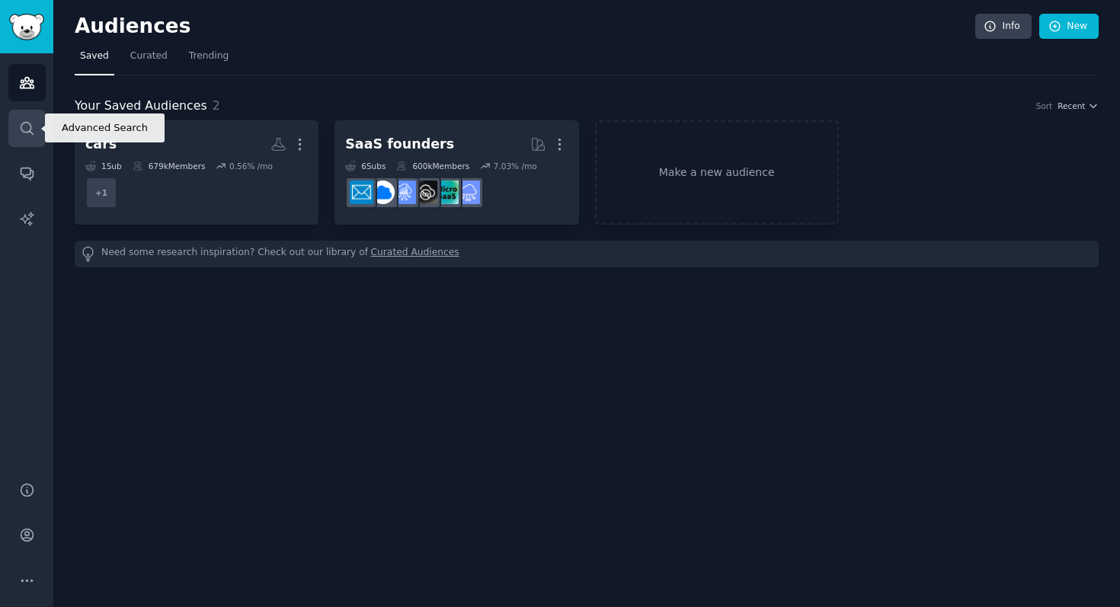
click at [27, 110] on link "Search" at bounding box center [26, 128] width 37 height 37
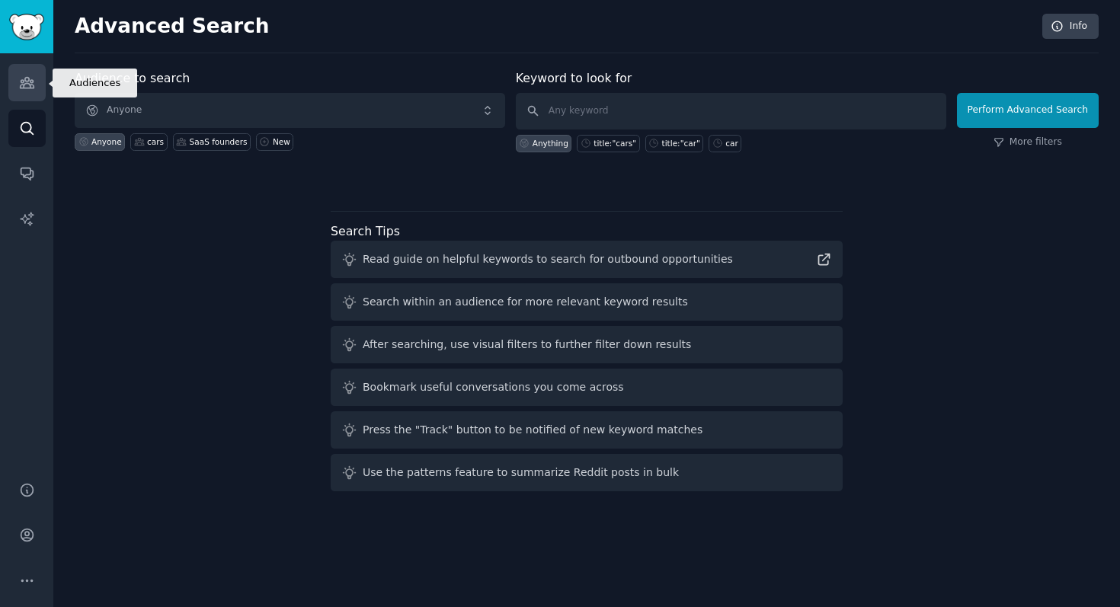
click at [24, 85] on icon "Sidebar" at bounding box center [27, 83] width 16 height 16
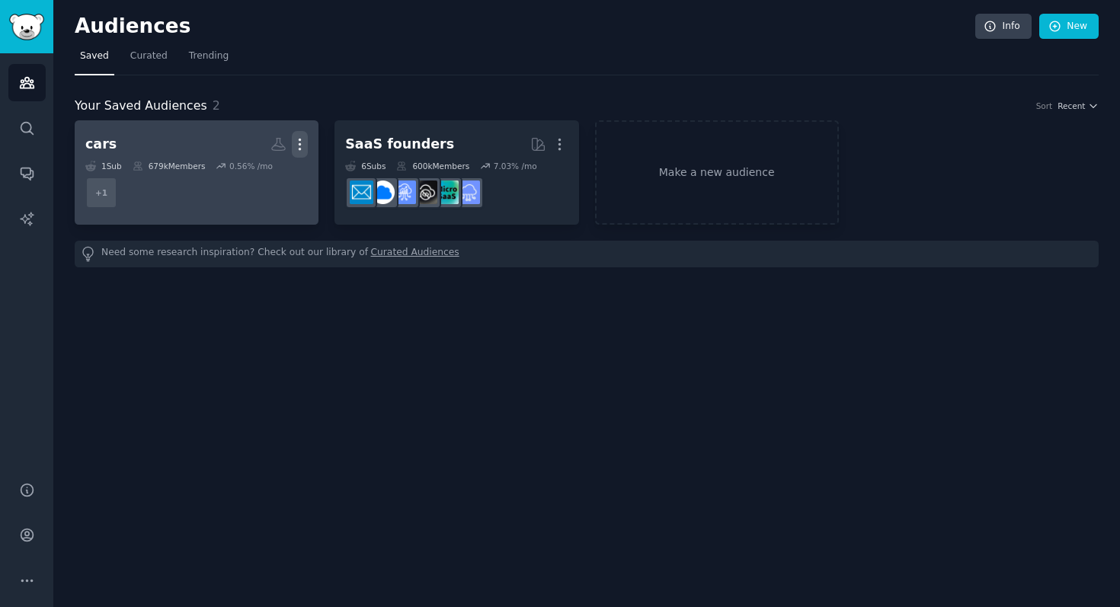
click at [300, 143] on icon "button" at bounding box center [300, 144] width 2 height 11
click at [258, 172] on p "Delete" at bounding box center [258, 176] width 35 height 16
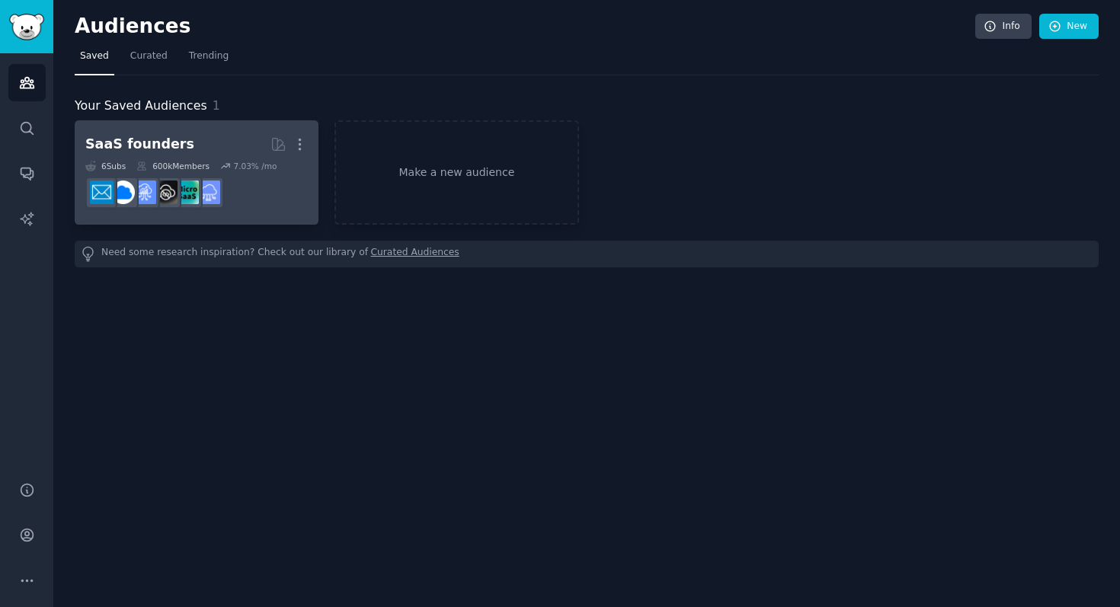
click at [245, 142] on h2 "SaaS founders Curated by GummySearch More" at bounding box center [196, 144] width 222 height 27
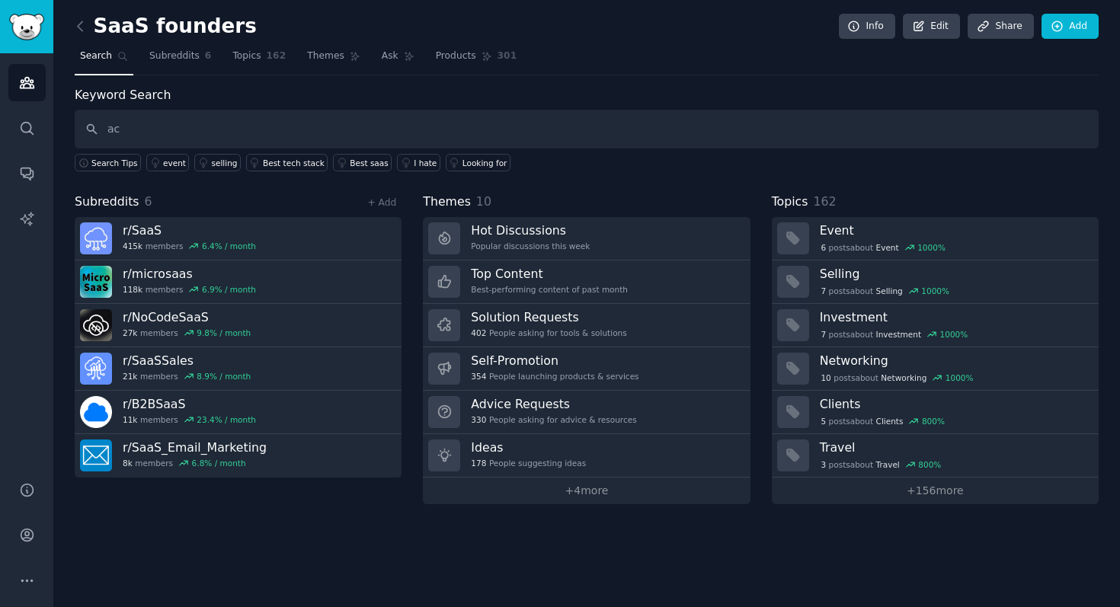
type input "a"
type input "cars"
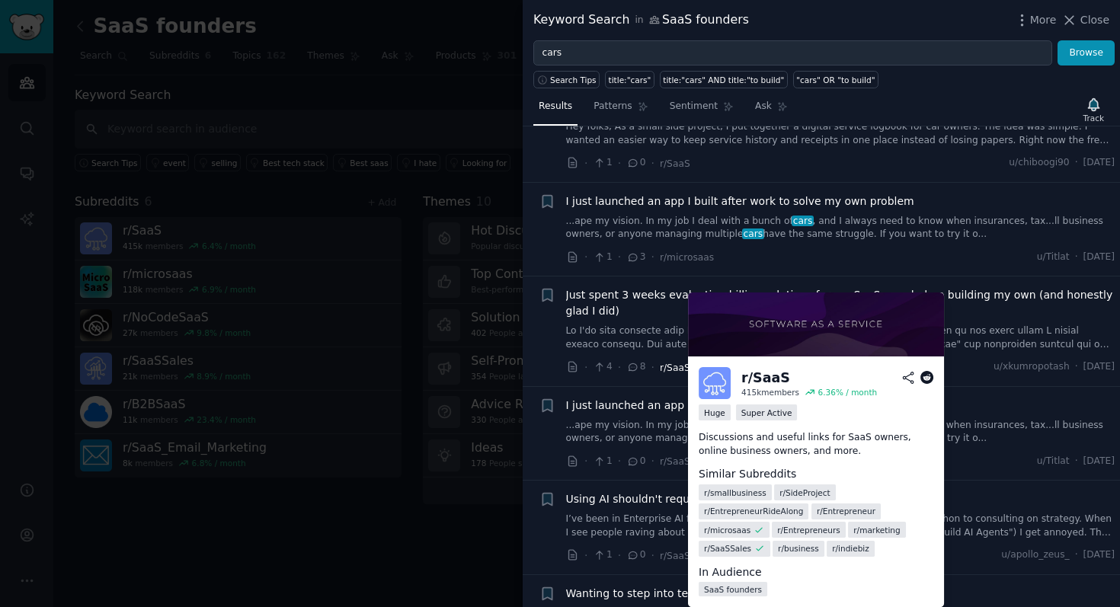
scroll to position [2841, 0]
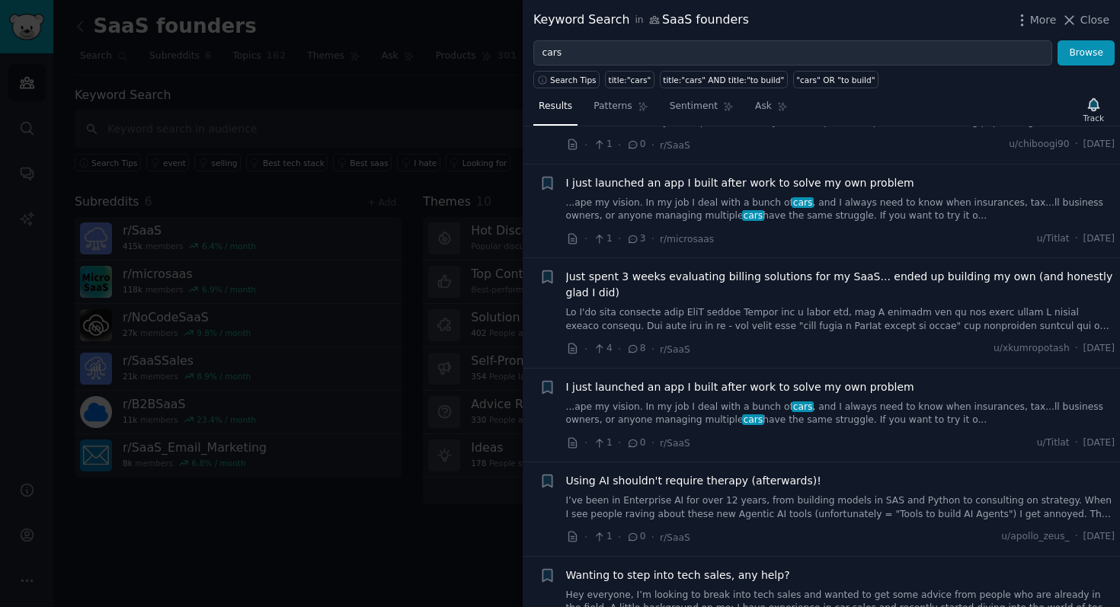
click at [786, 379] on span "I just launched an app I built after work to solve my own problem" at bounding box center [740, 387] width 348 height 16
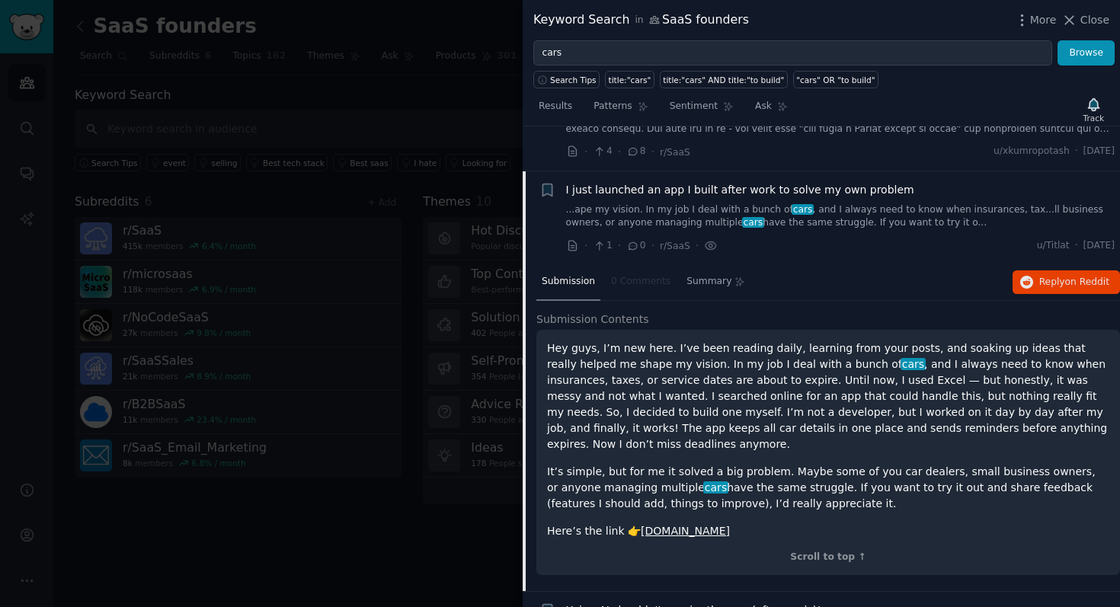
scroll to position [3056, 0]
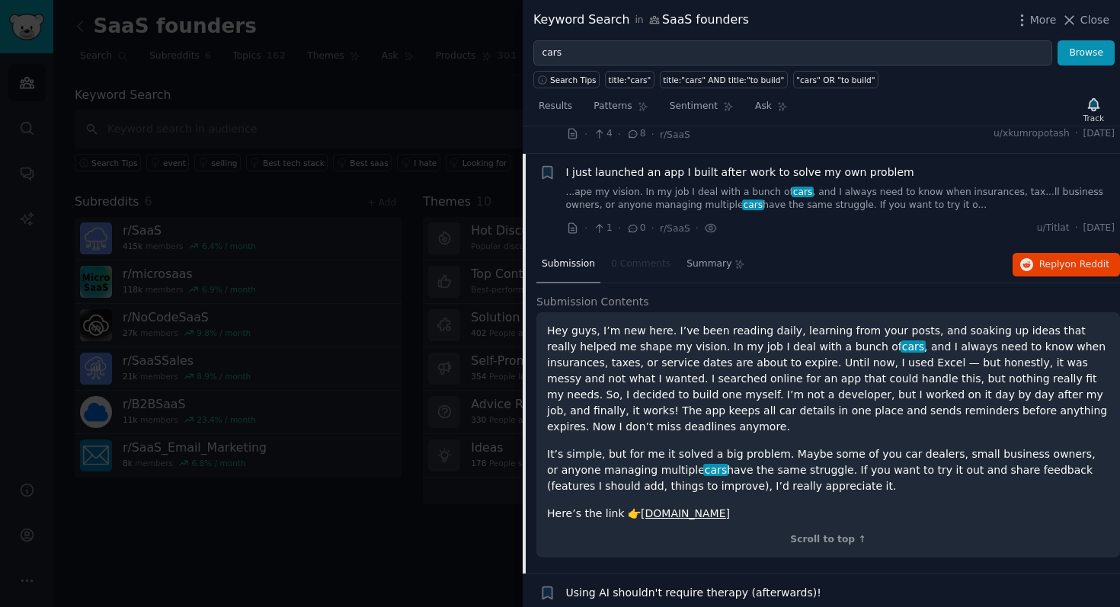
click at [1005, 323] on p "Hey guys, I’m new here. I’ve been reading daily, learning from your posts, and …" at bounding box center [828, 379] width 562 height 112
click at [1033, 343] on p "Hey guys, I’m new here. I’ve been reading daily, learning from your posts, and …" at bounding box center [828, 379] width 562 height 112
click at [707, 507] on link "[DOMAIN_NAME]" at bounding box center [685, 513] width 89 height 12
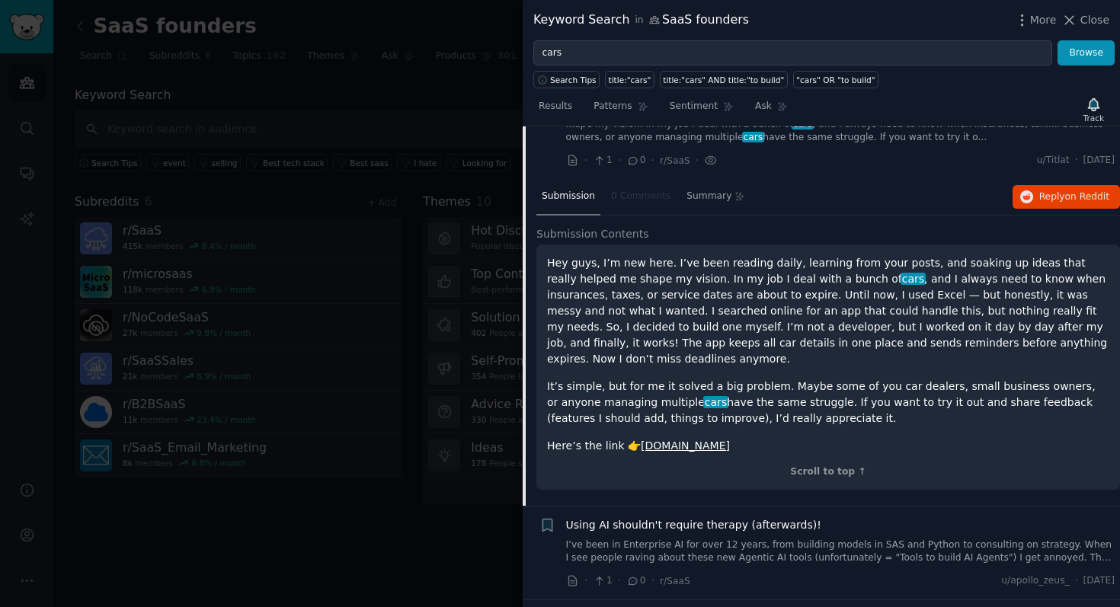
scroll to position [3112, 0]
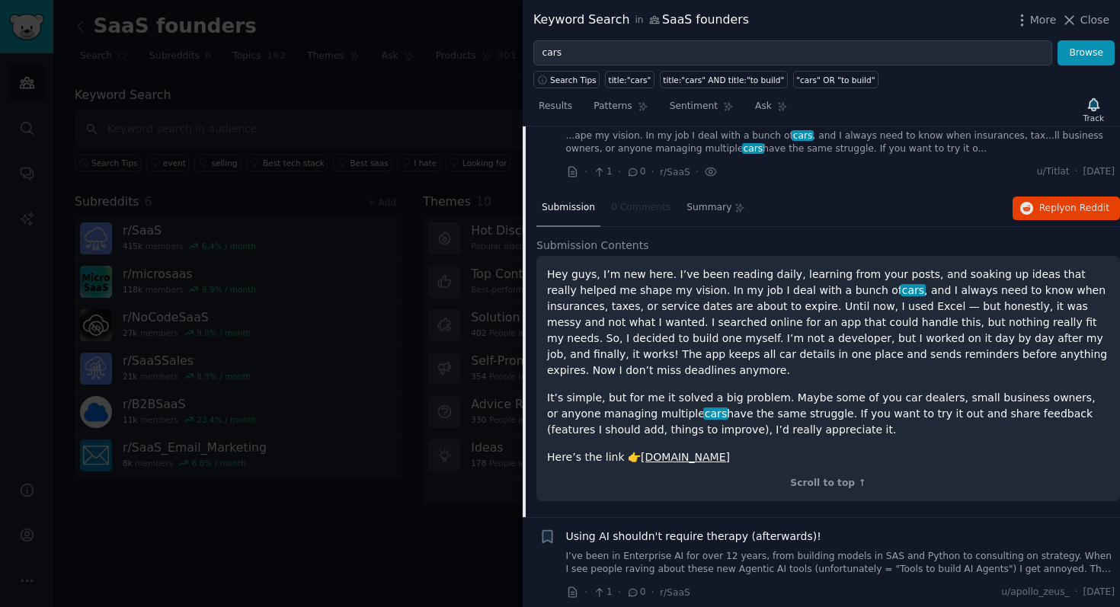
click at [791, 302] on p "Hey guys, I’m new here. I’ve been reading daily, learning from your posts, and …" at bounding box center [828, 323] width 562 height 112
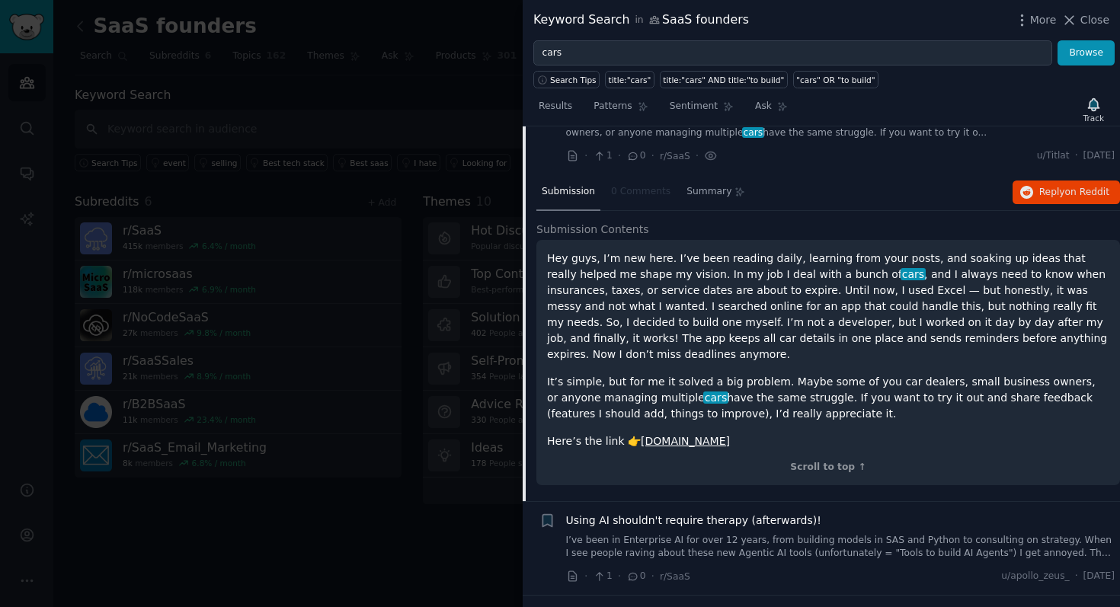
scroll to position [3130, 0]
click at [832, 459] on div "Scroll to top ↑" at bounding box center [828, 466] width 562 height 14
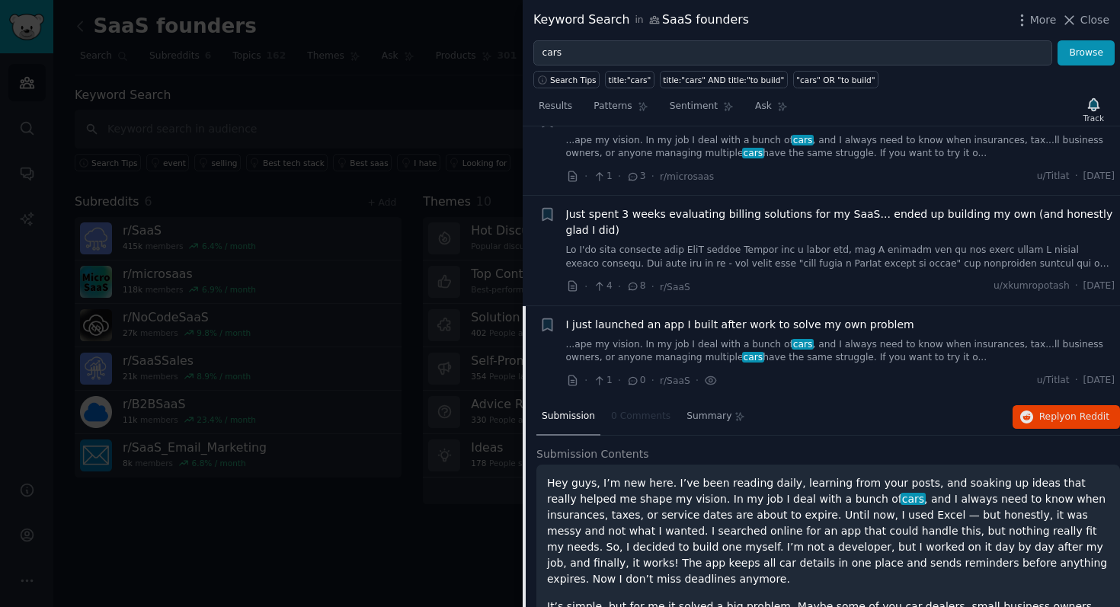
scroll to position [3064, 0]
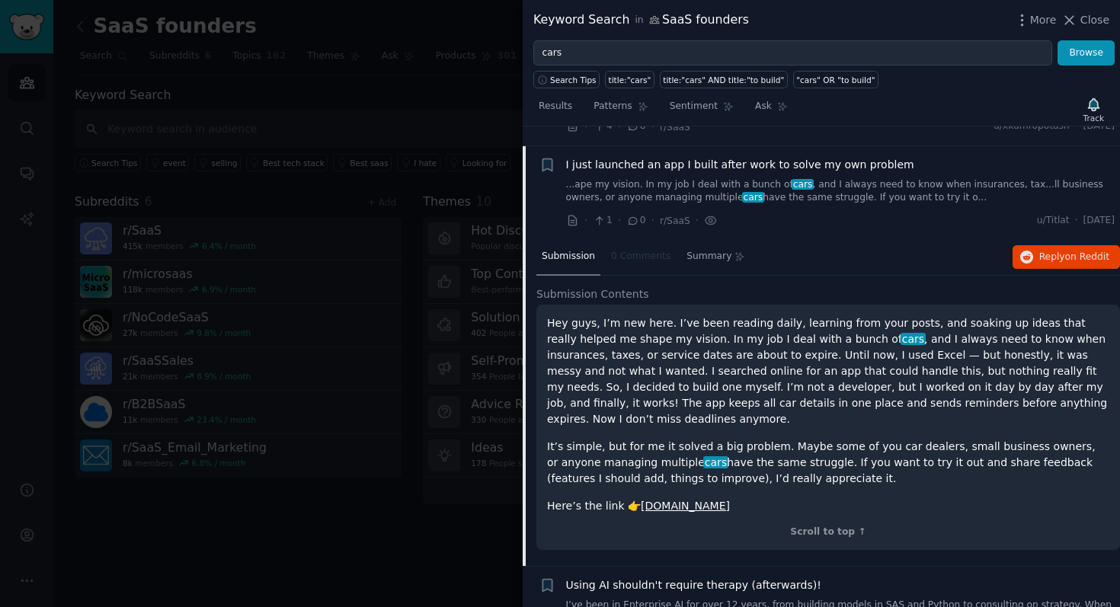
click at [584, 239] on div "Submission" at bounding box center [568, 257] width 64 height 37
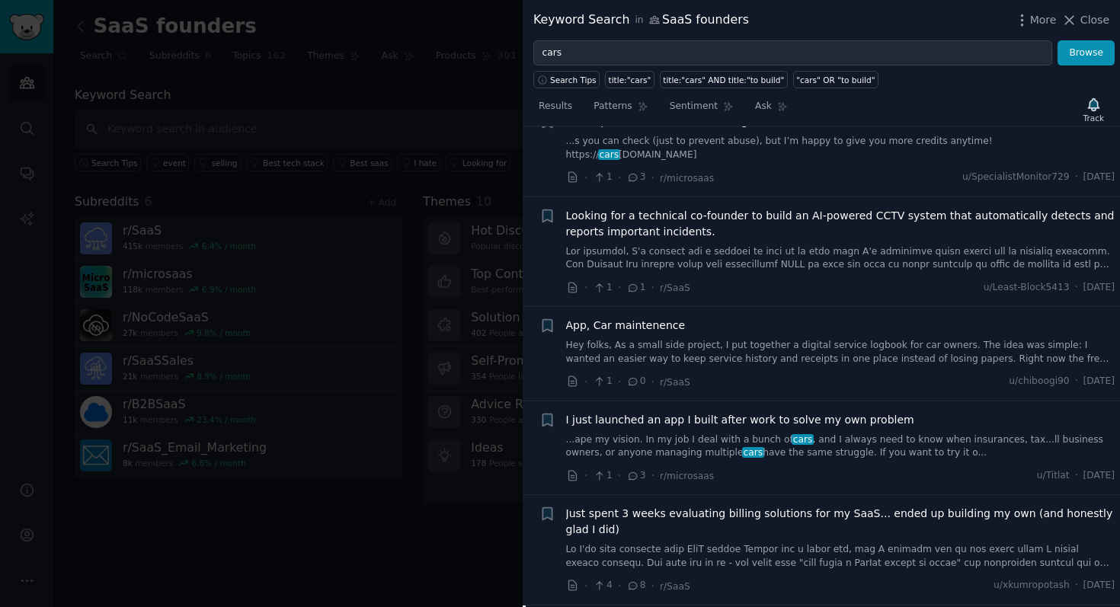
scroll to position [2606, 0]
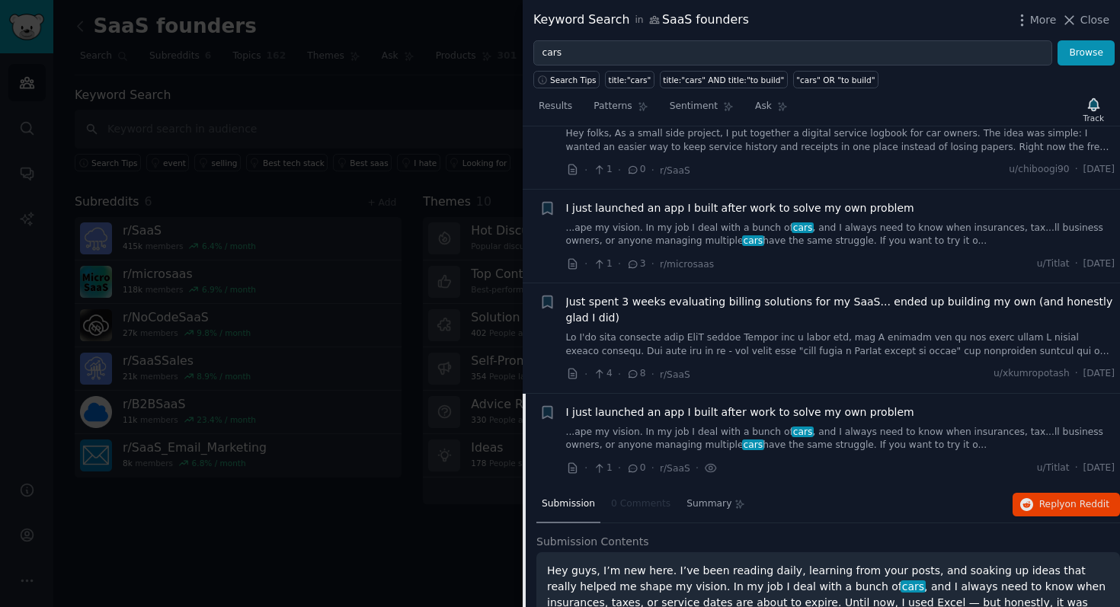
click at [640, 222] on link "...ape my vision. In my job I deal with a bunch of cars , and I always need to …" at bounding box center [840, 235] width 549 height 27
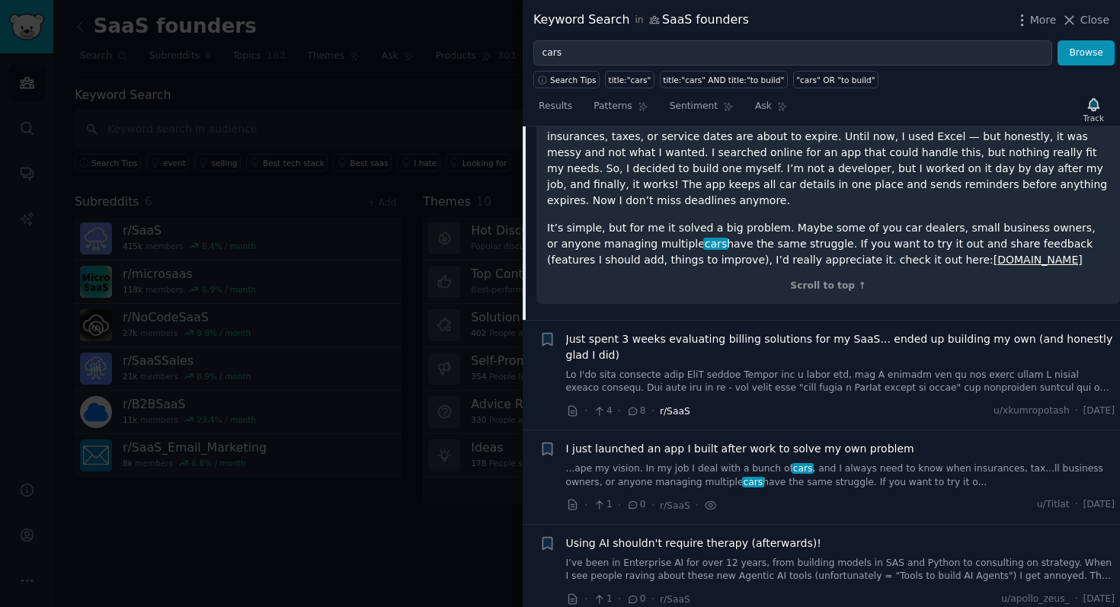
scroll to position [3111, 0]
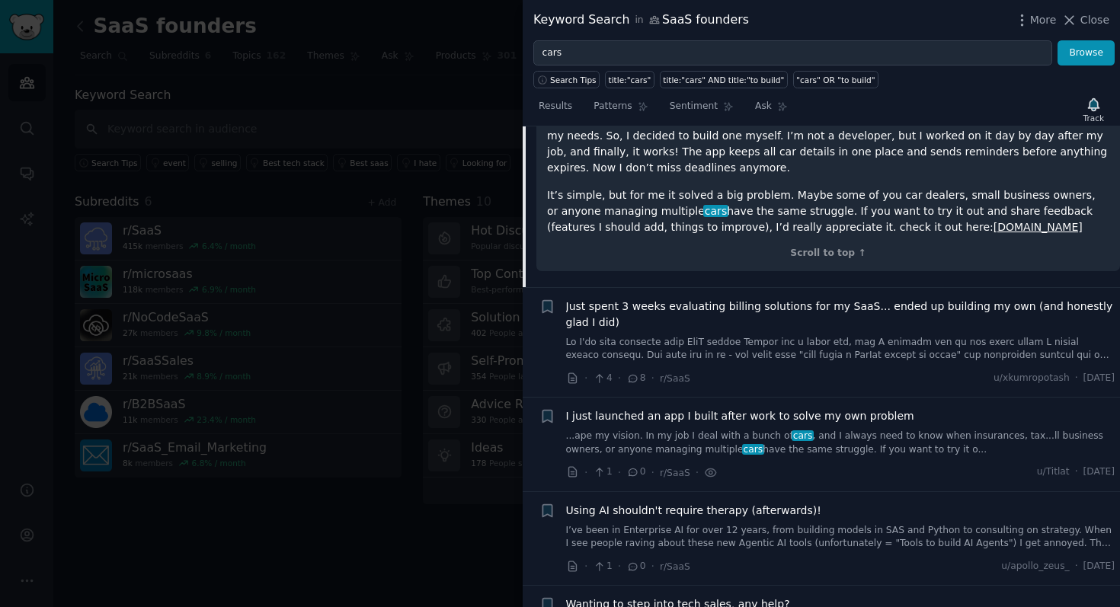
click at [696, 408] on span "I just launched an app I built after work to solve my own problem" at bounding box center [740, 416] width 348 height 16
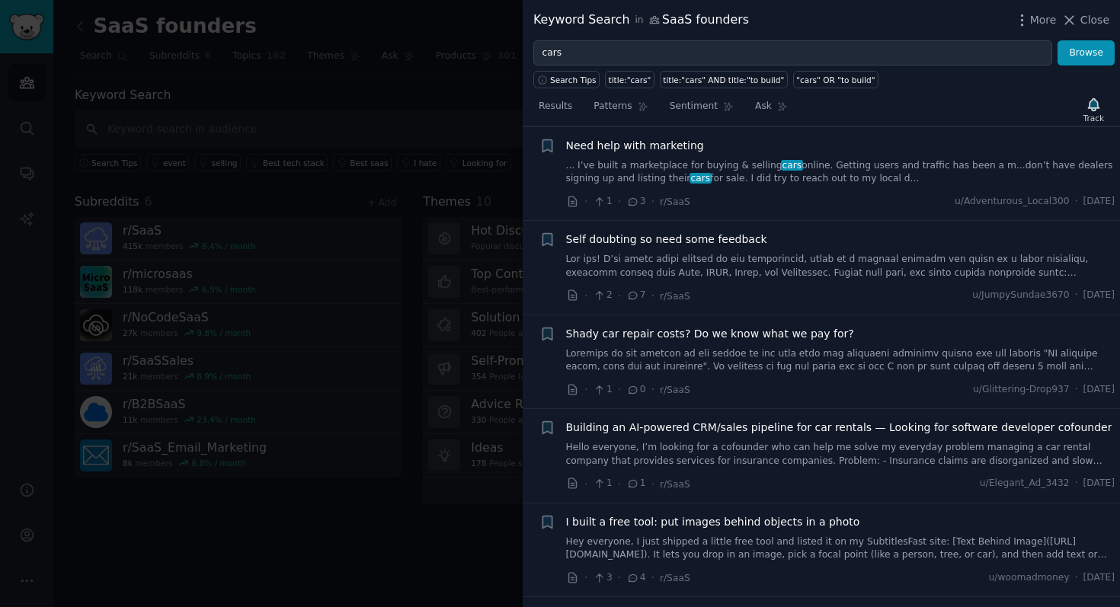
scroll to position [4154, 0]
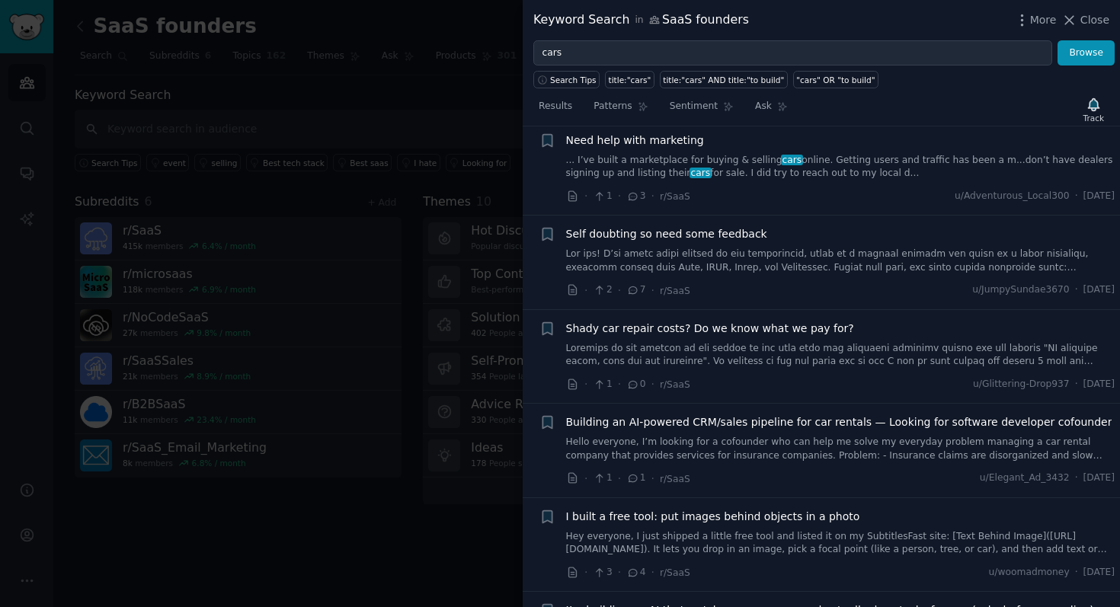
click at [709, 342] on link at bounding box center [840, 355] width 549 height 27
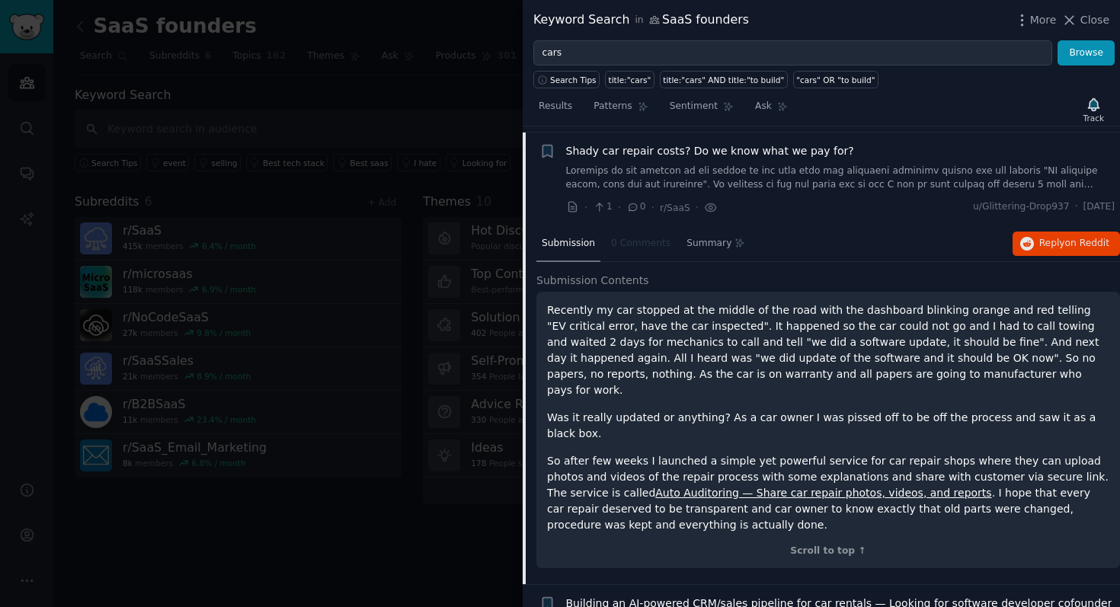
scroll to position [4007, 0]
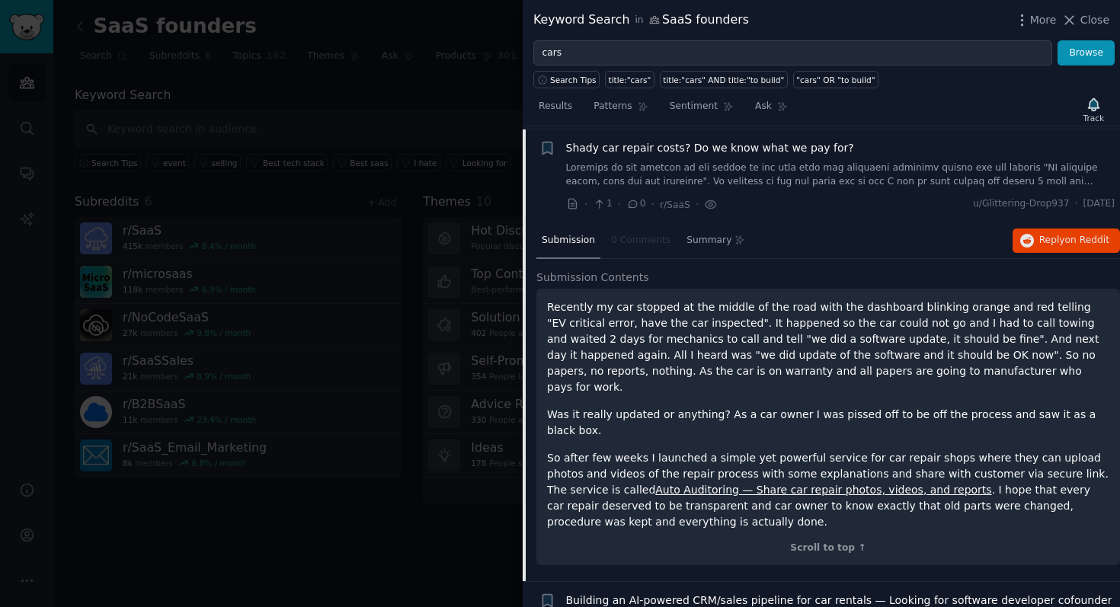
click at [723, 484] on link "Auto Auditoring — Share car repair photos, videos, and reports" at bounding box center [823, 490] width 336 height 12
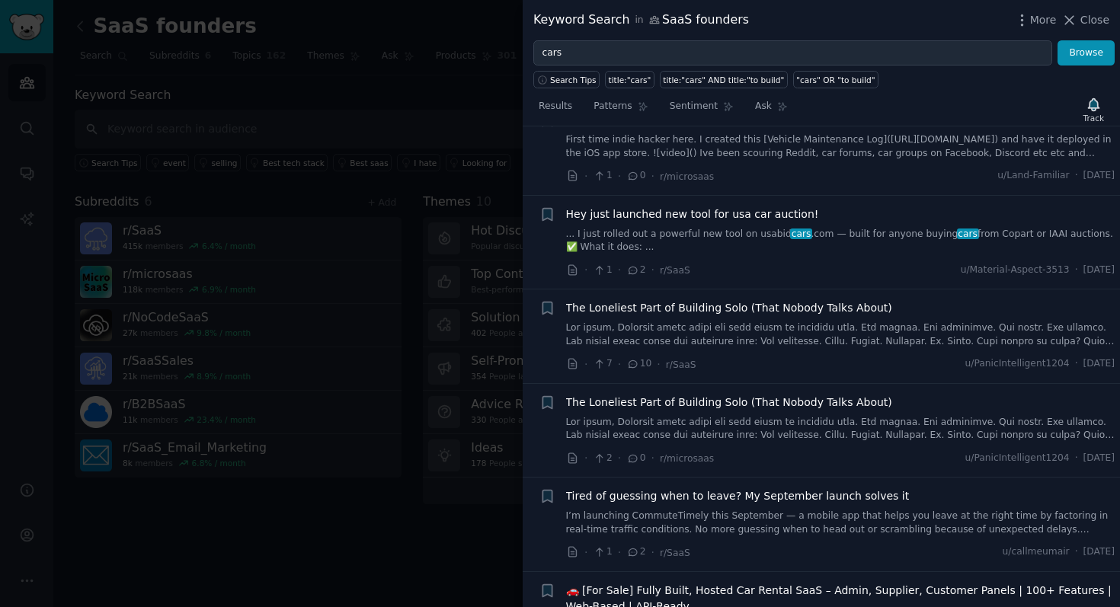
scroll to position [6013, 0]
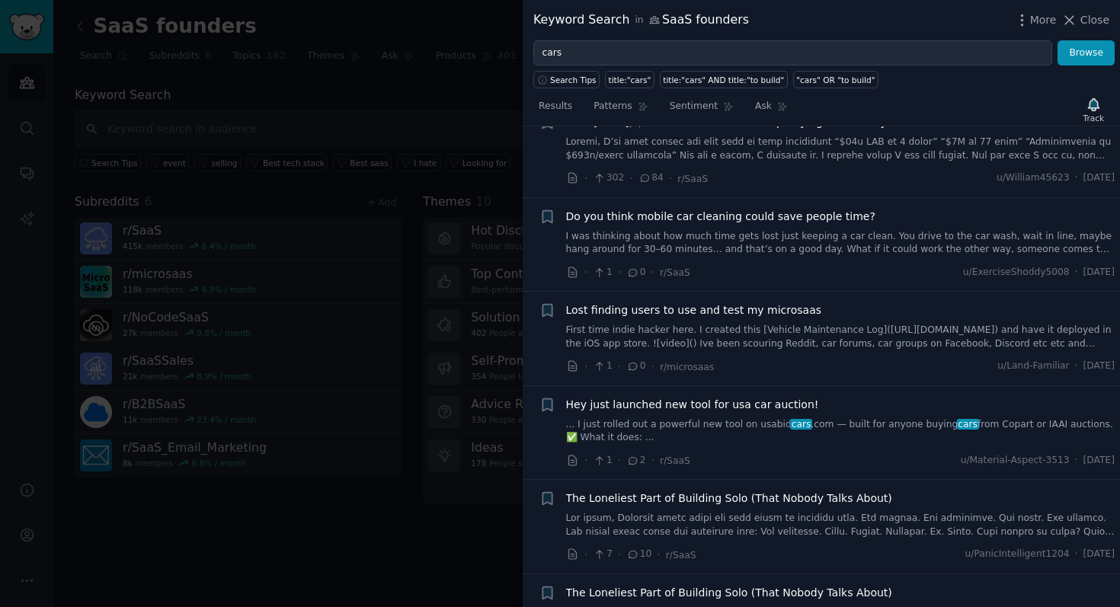
click at [483, 88] on div at bounding box center [560, 303] width 1120 height 607
